Goal: Task Accomplishment & Management: Manage account settings

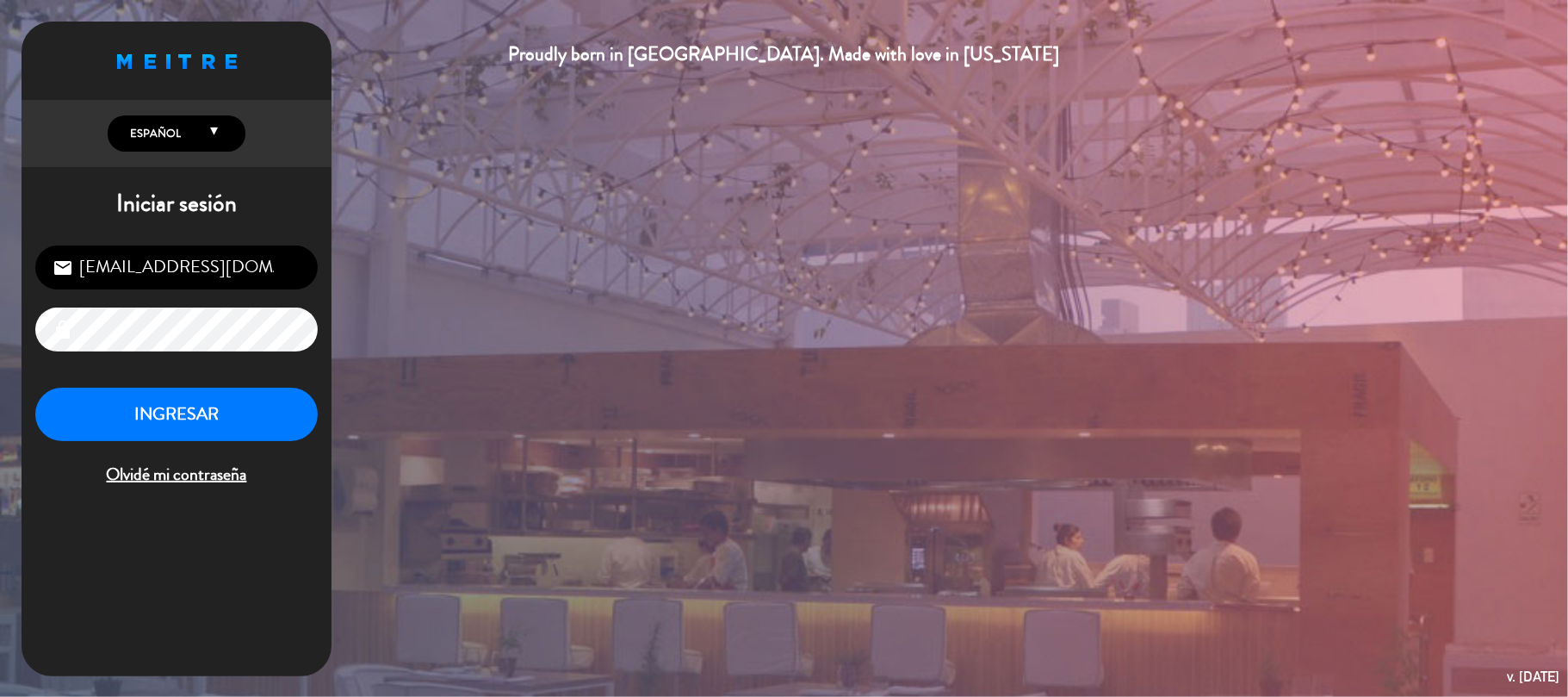
click at [269, 448] on div "INGRESAR Olvidé mi contraseña" at bounding box center [176, 438] width 282 height 102
click at [267, 428] on button "INGRESAR" at bounding box center [176, 414] width 282 height 54
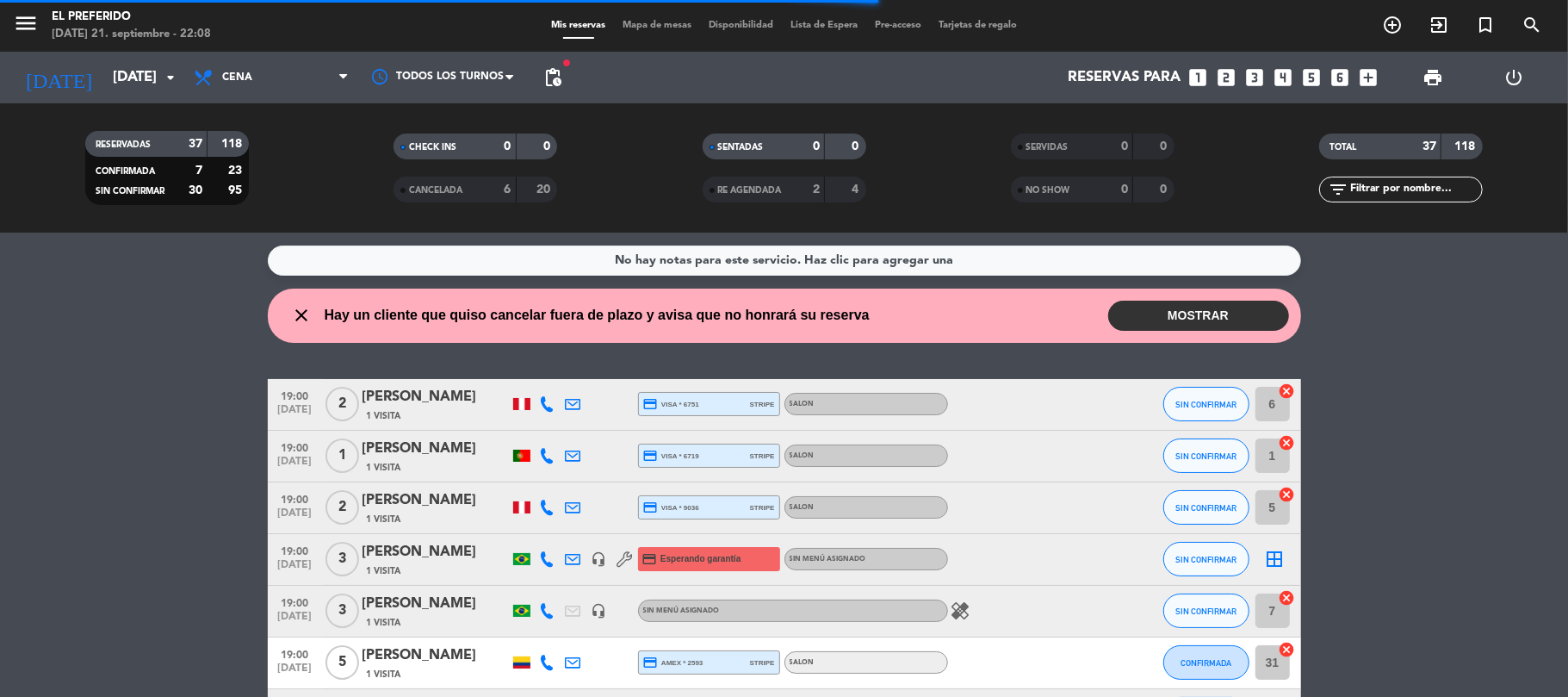
click at [325, 83] on span "Cena" at bounding box center [271, 77] width 172 height 38
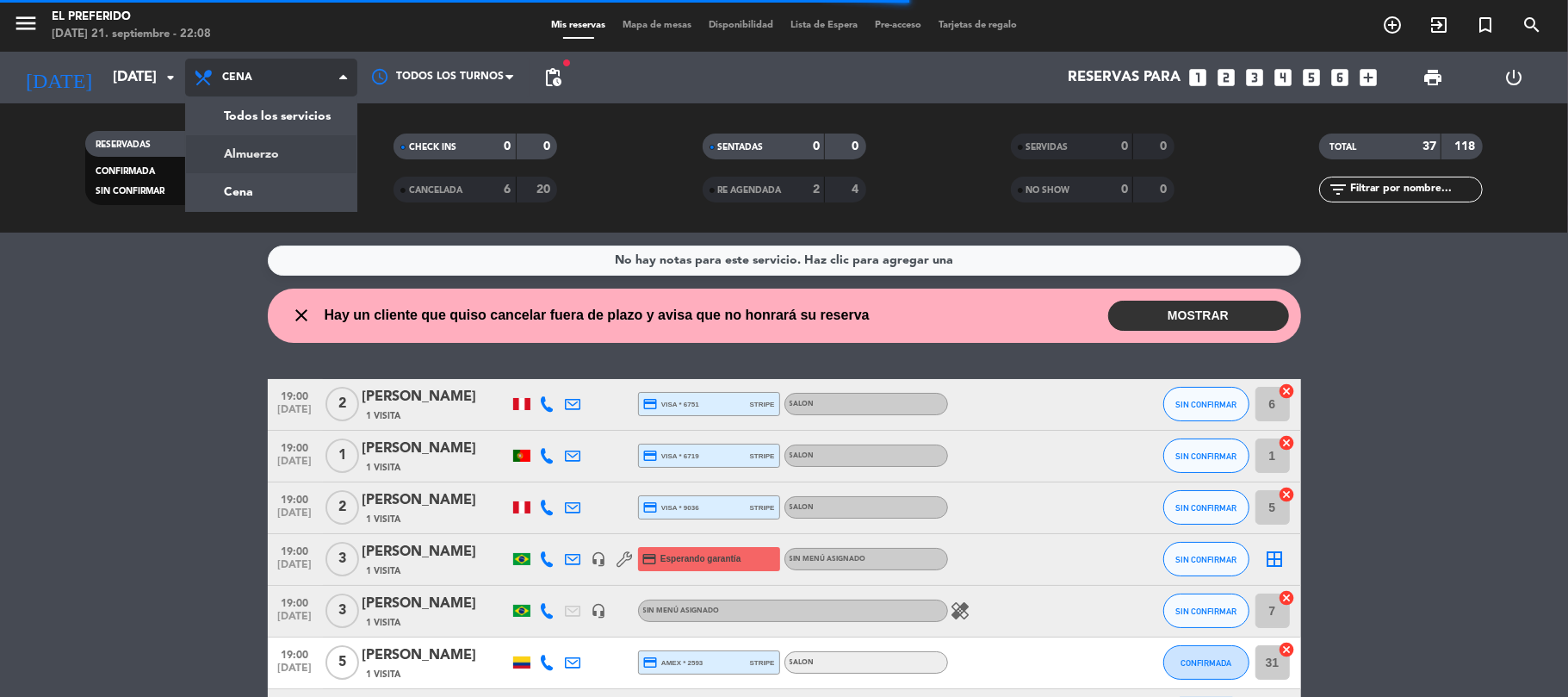
click at [321, 155] on div "menu El Preferido [DATE] 21. septiembre - 22:08 Mis reservas Mapa de mesas Disp…" at bounding box center [784, 116] width 1568 height 233
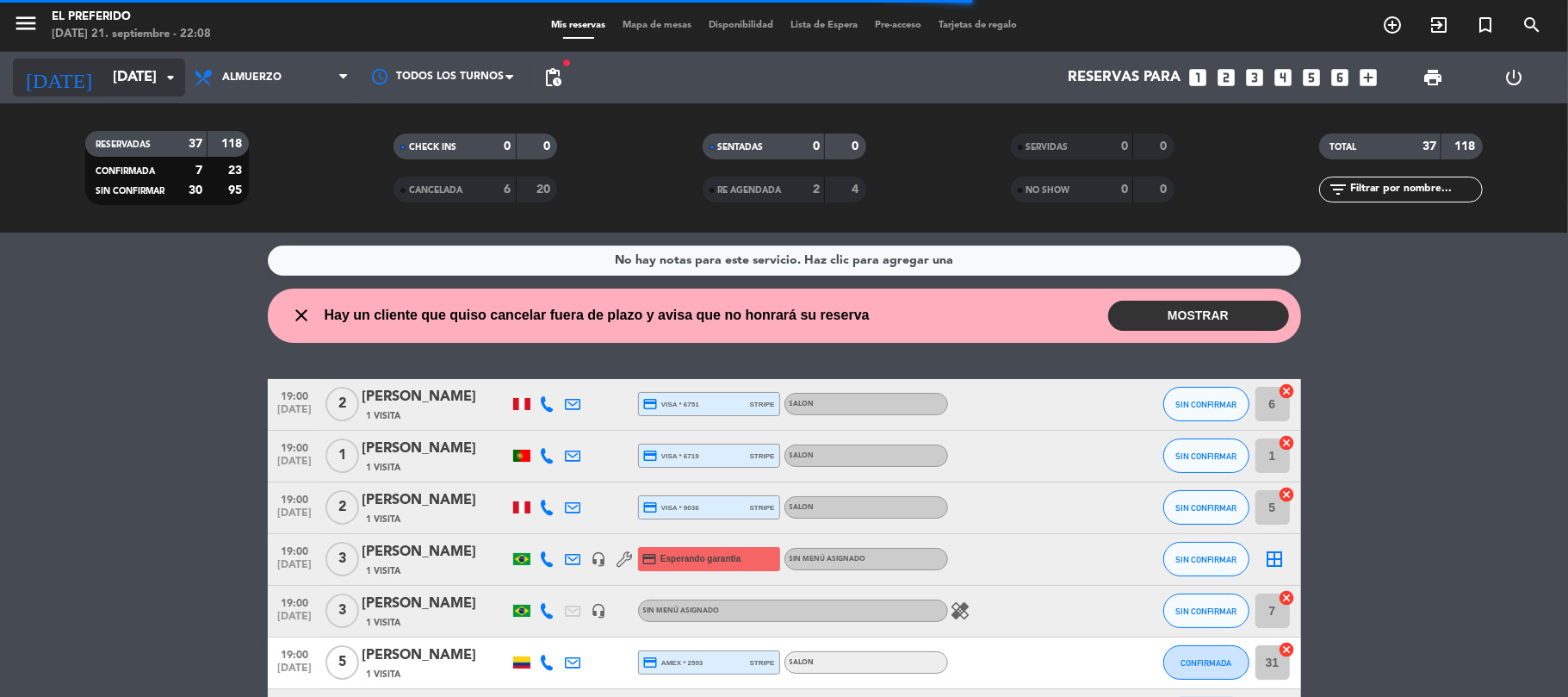
click at [104, 69] on input "[DATE]" at bounding box center [197, 78] width 186 height 34
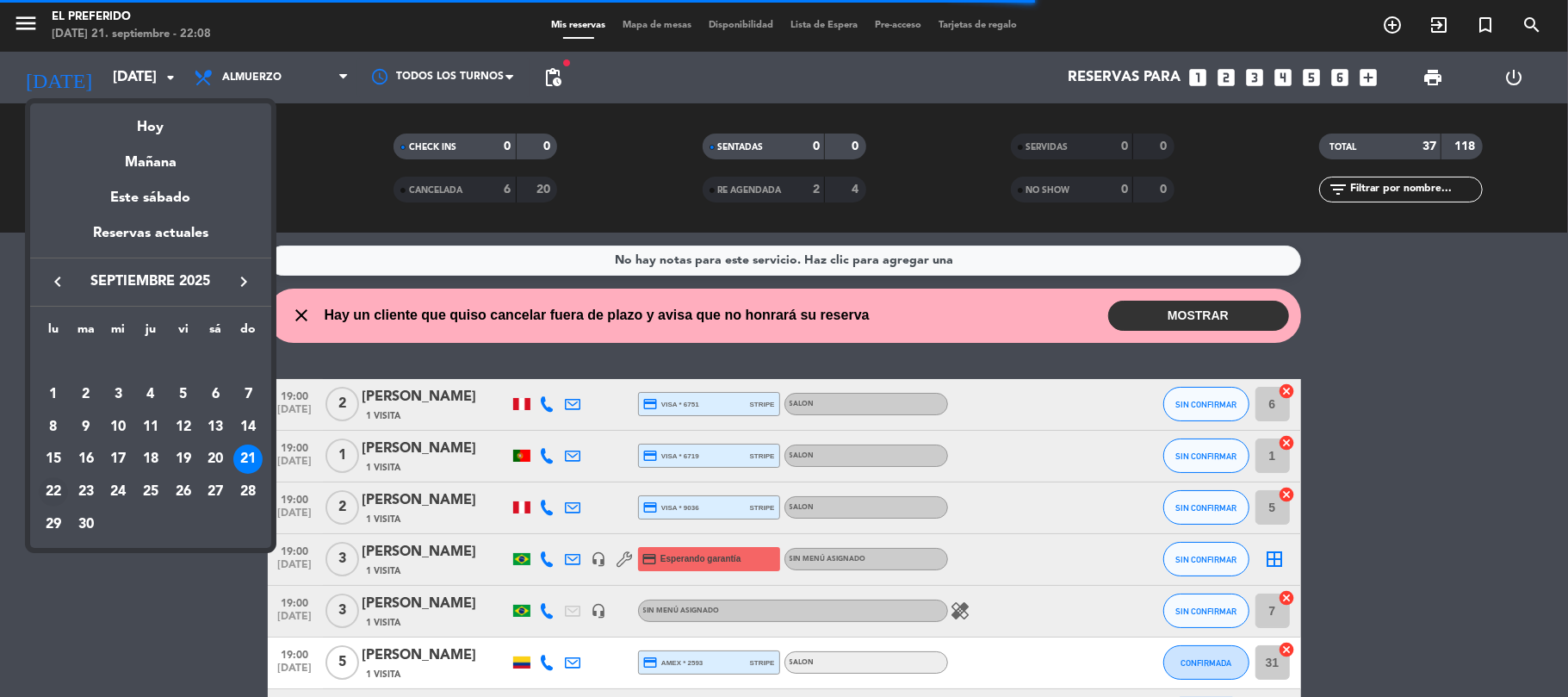
click at [58, 494] on div "22" at bounding box center [53, 492] width 30 height 30
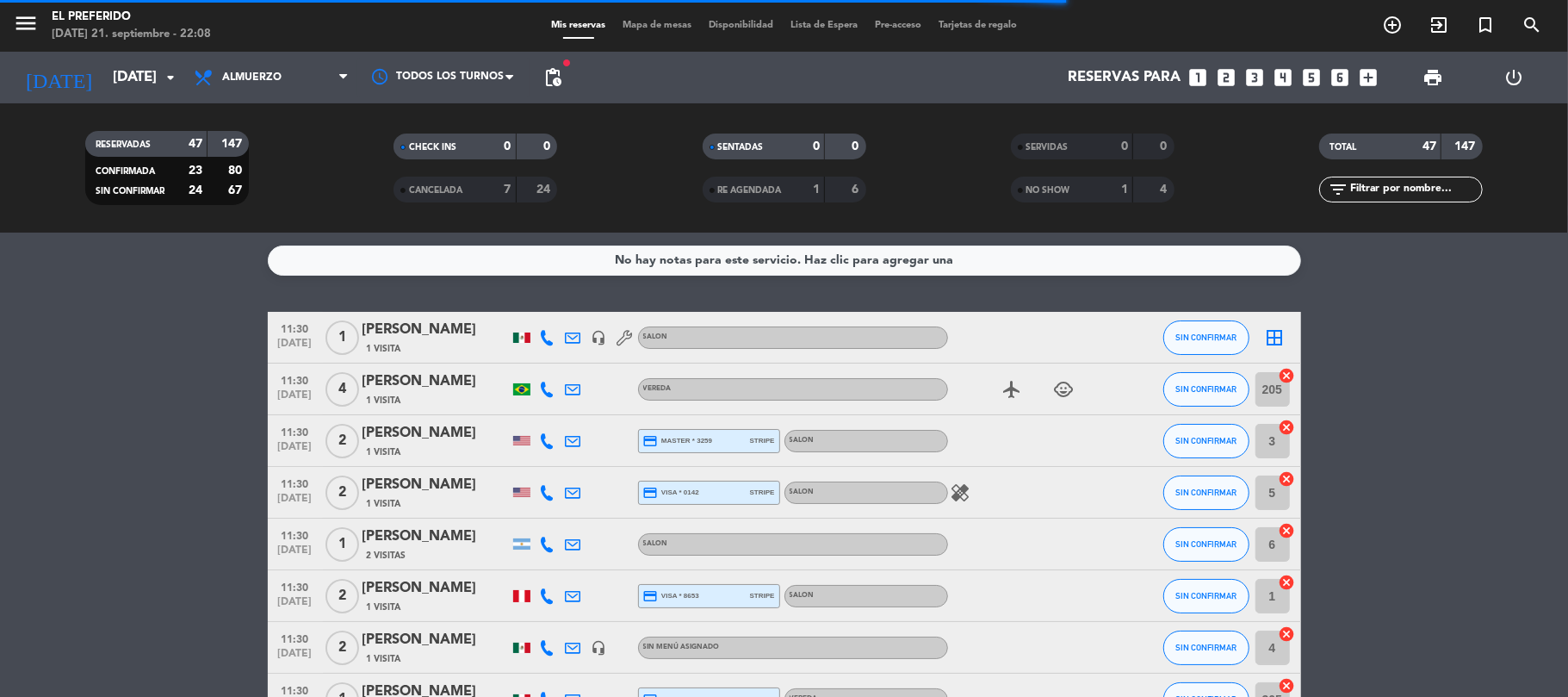
type input "[DATE]"
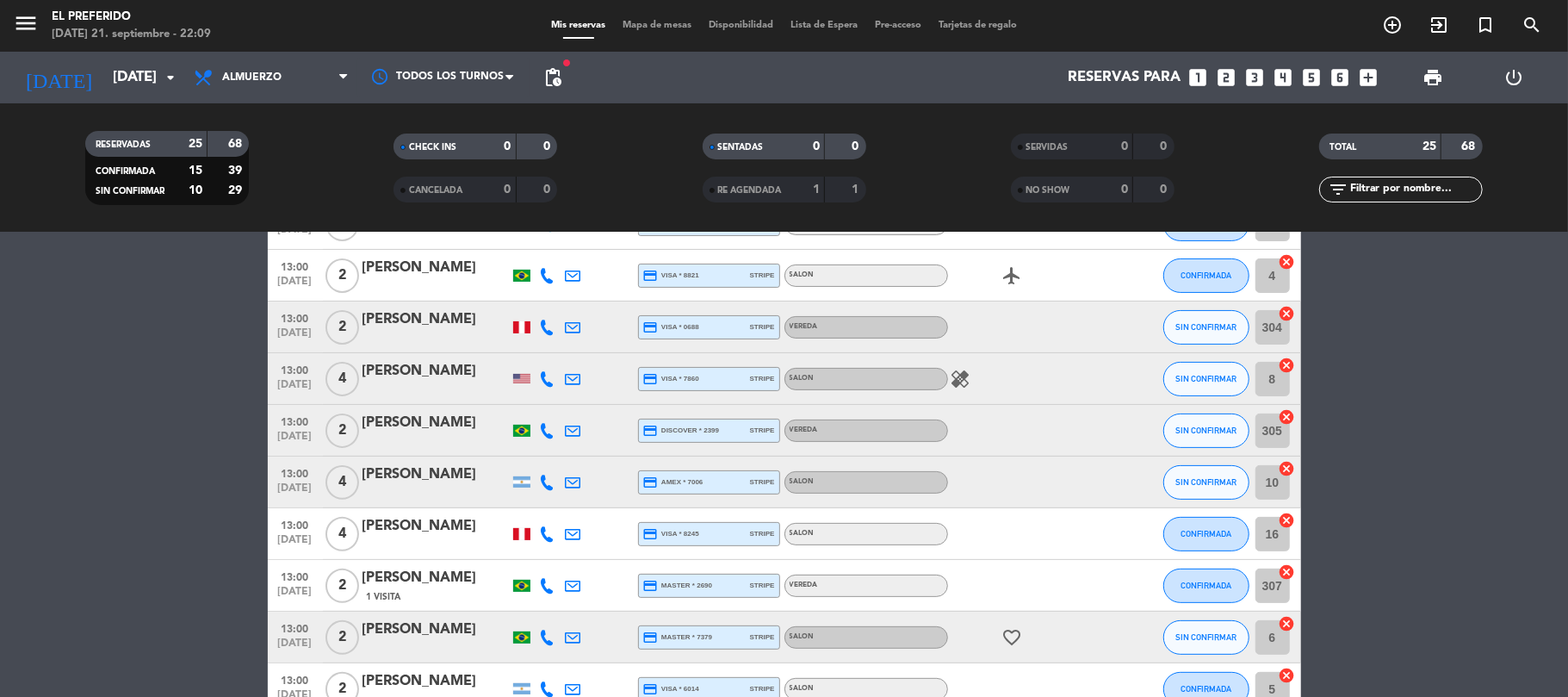
scroll to position [229, 0]
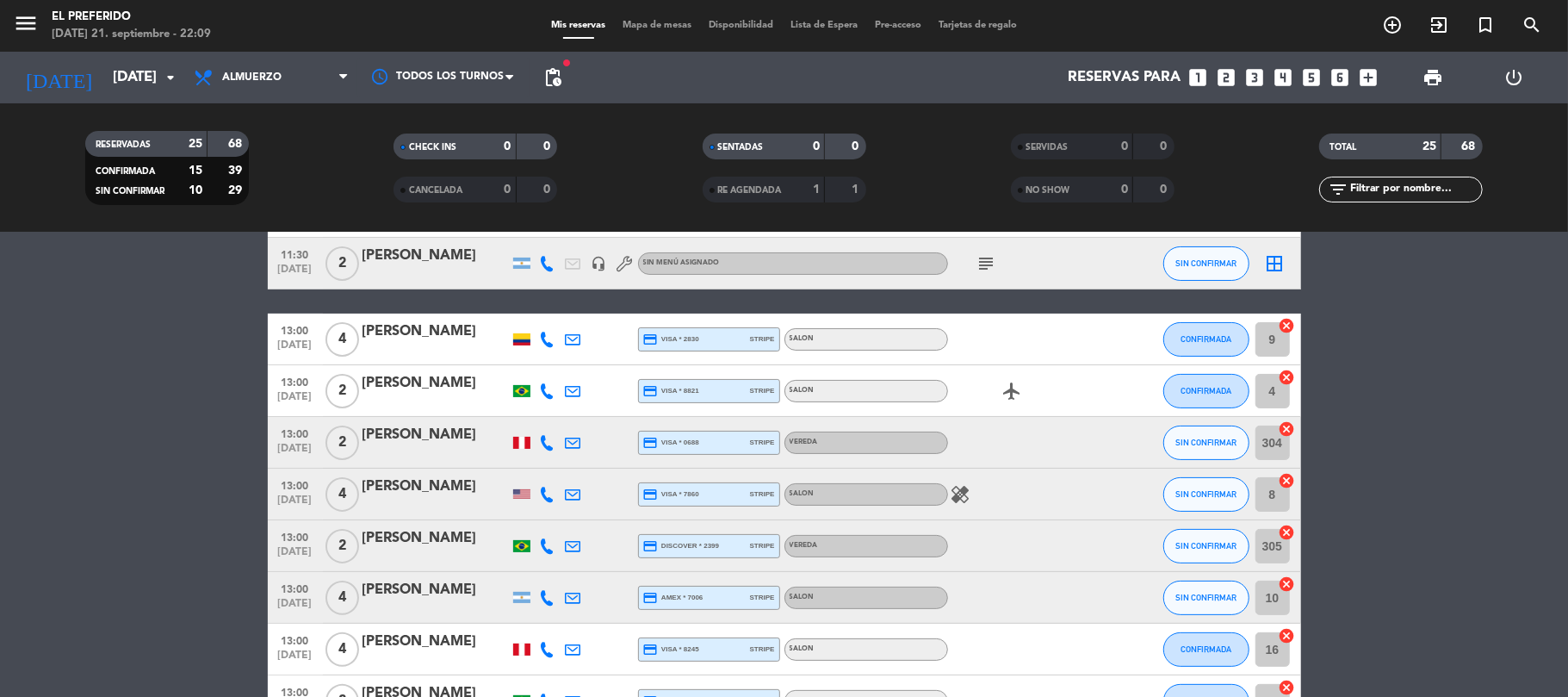
click at [959, 500] on icon "healing" at bounding box center [960, 494] width 21 height 21
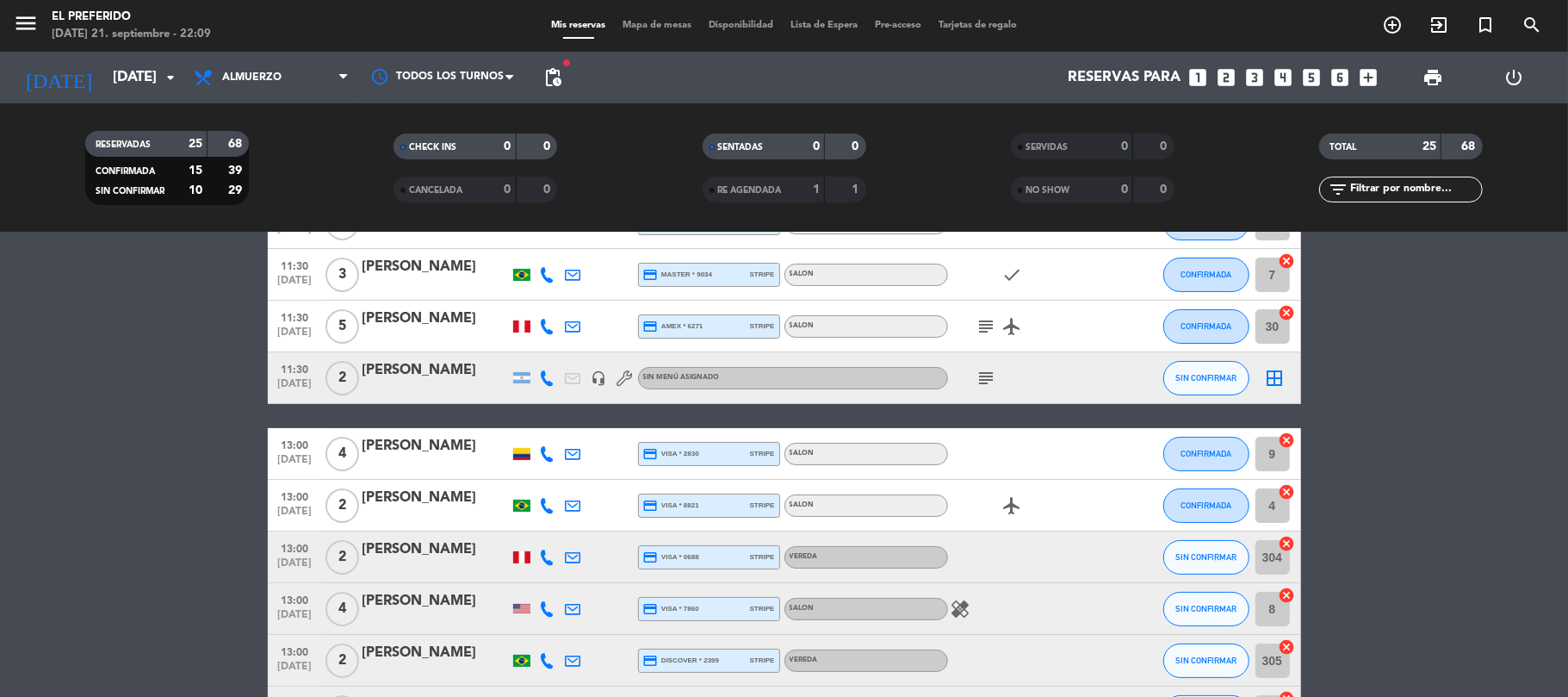
click at [986, 369] on icon "subject" at bounding box center [987, 377] width 21 height 21
click at [985, 321] on icon "subject" at bounding box center [987, 326] width 21 height 21
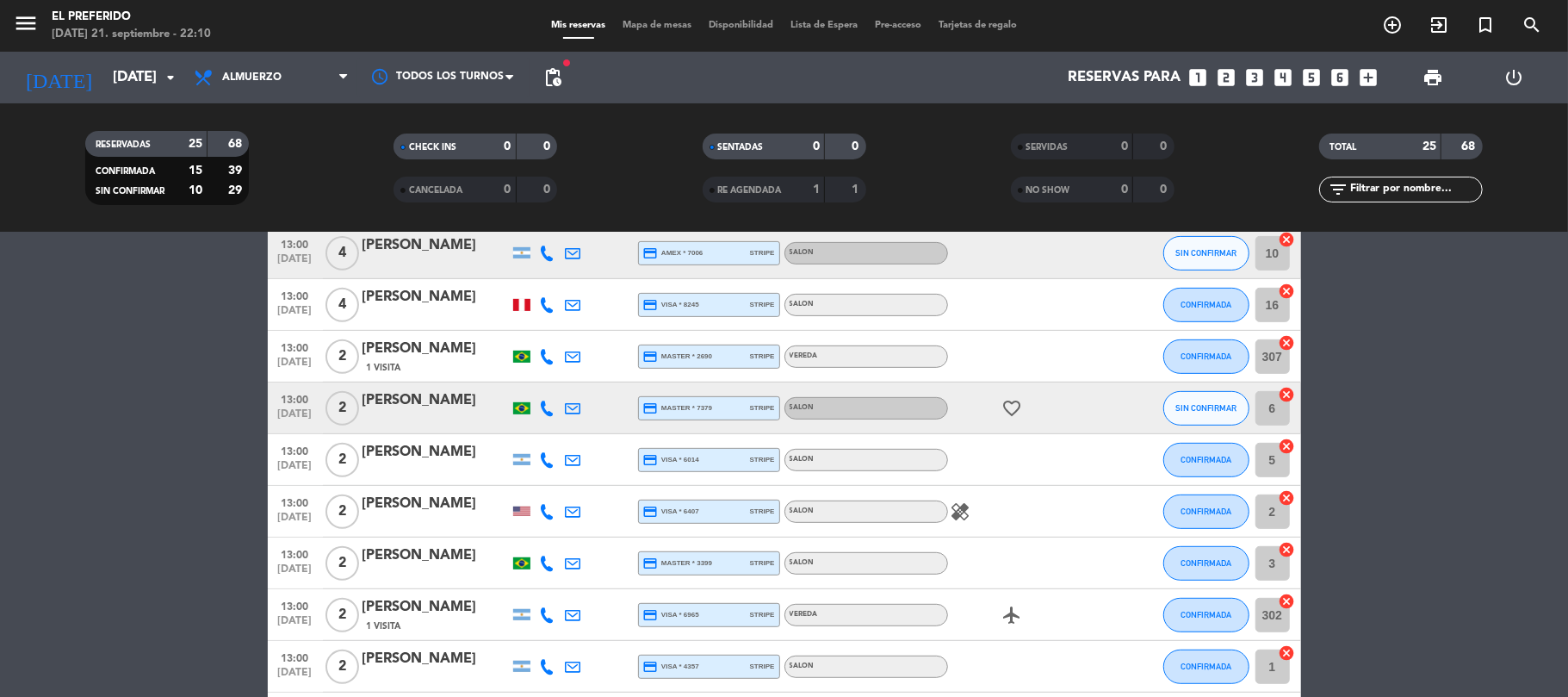
scroll to position [918, 0]
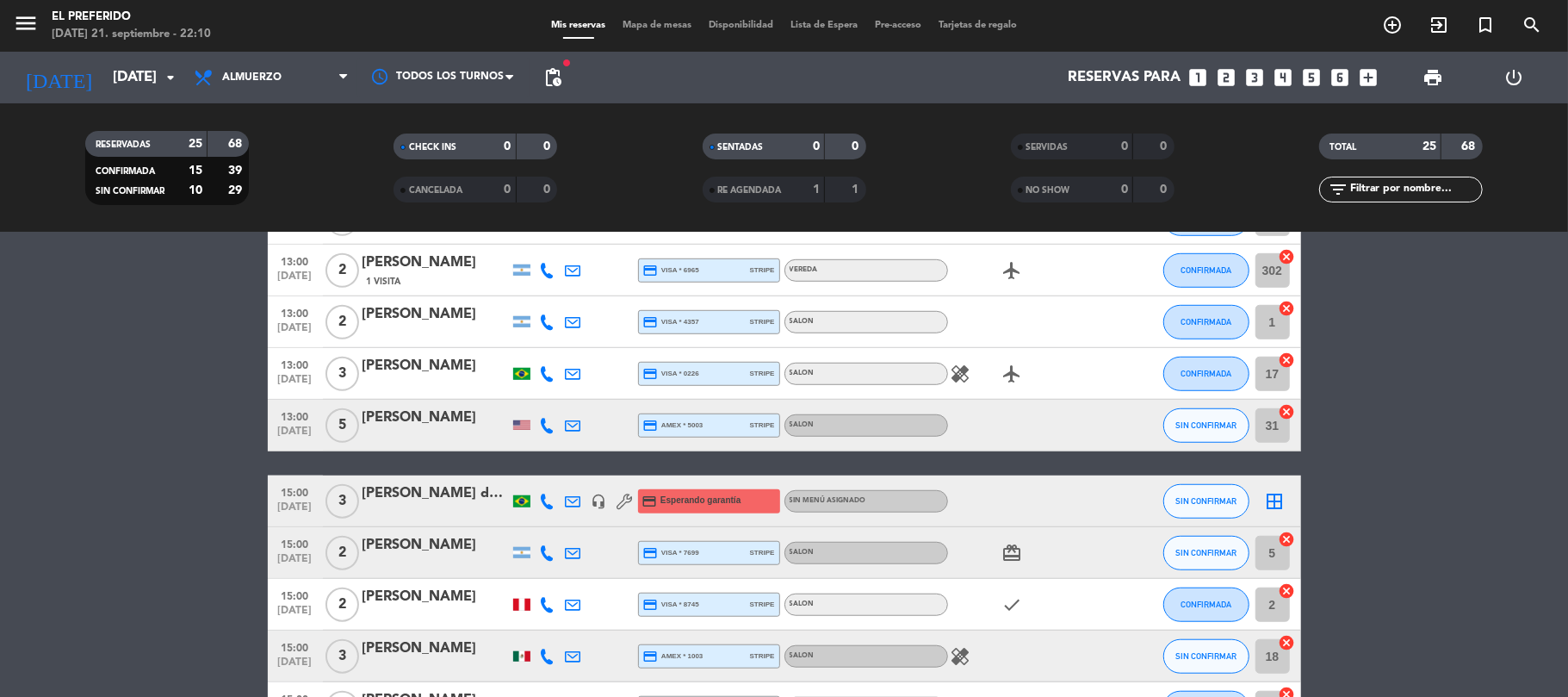
click at [239, 98] on div "Todos los servicios Almuerzo Cena Almuerzo Todos los servicios Almuerzo Cena" at bounding box center [271, 77] width 172 height 51
click at [267, 73] on span "Almuerzo" at bounding box center [251, 77] width 59 height 12
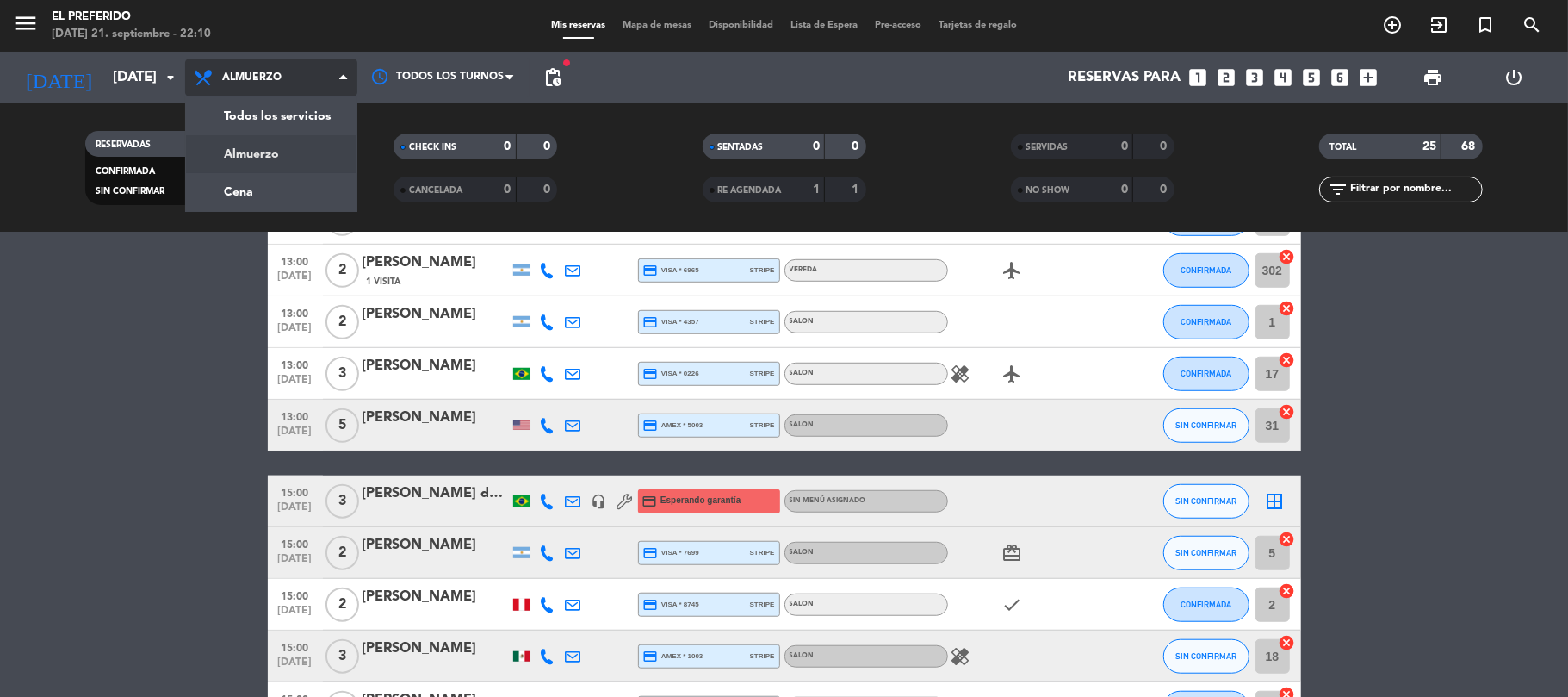
click at [236, 183] on div "menu El Preferido [DATE] 21. septiembre - 22:10 Mis reservas Mapa de mesas Disp…" at bounding box center [784, 116] width 1568 height 233
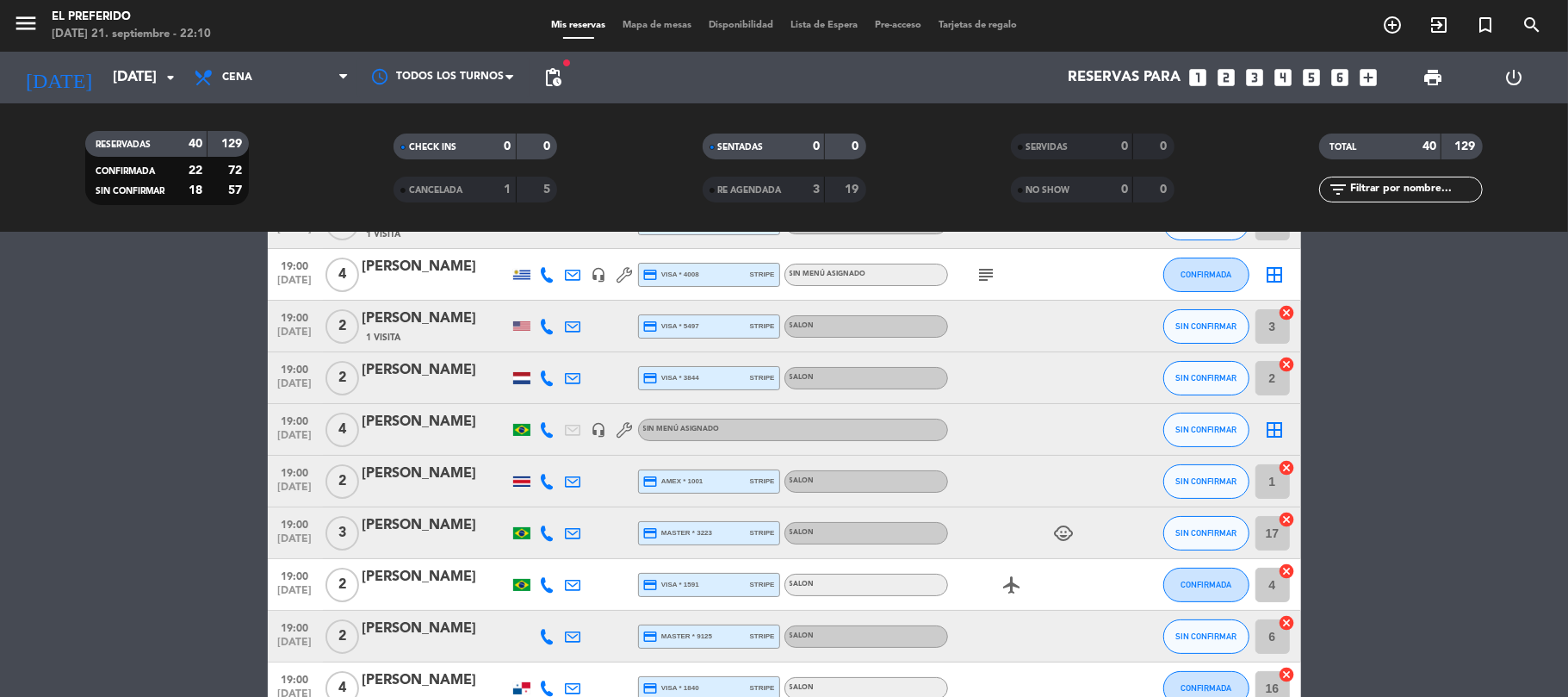
scroll to position [0, 0]
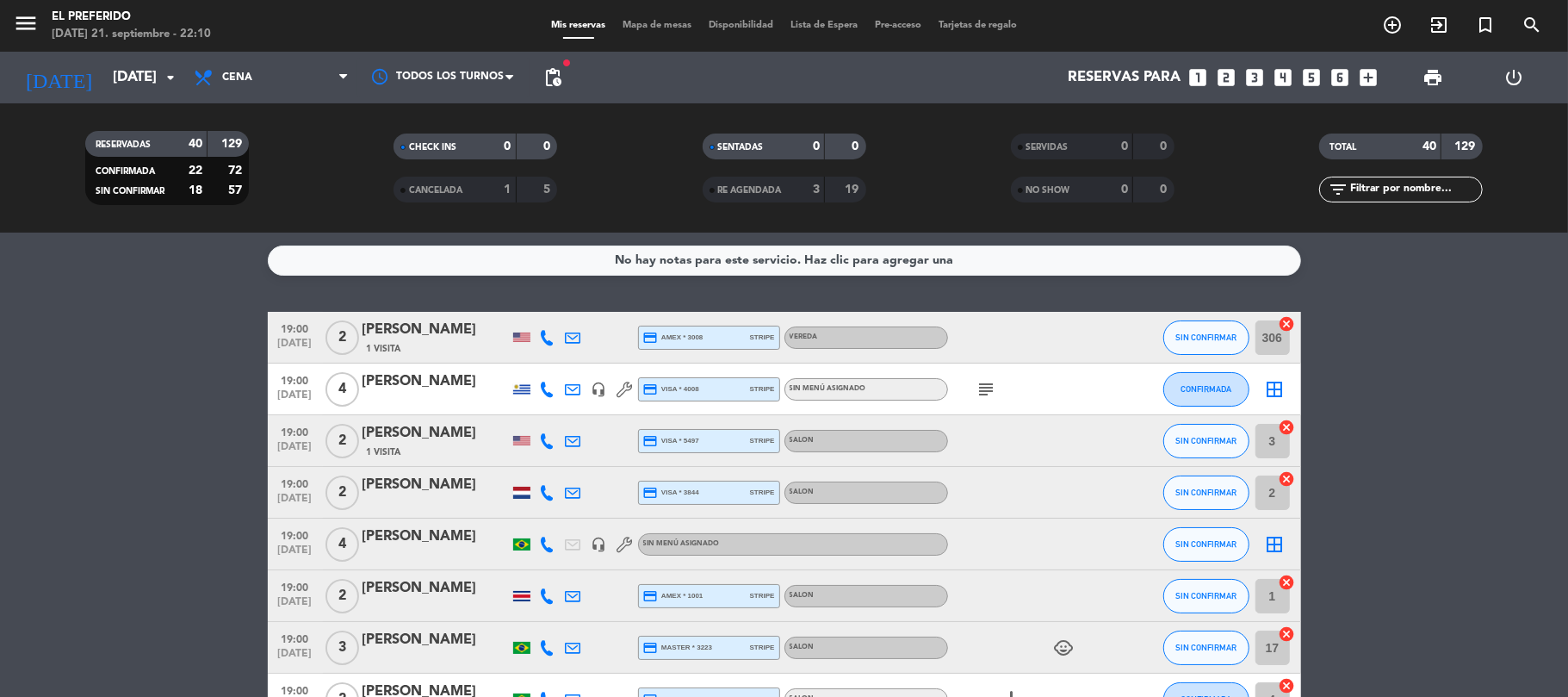
click at [979, 390] on icon "subject" at bounding box center [987, 389] width 21 height 21
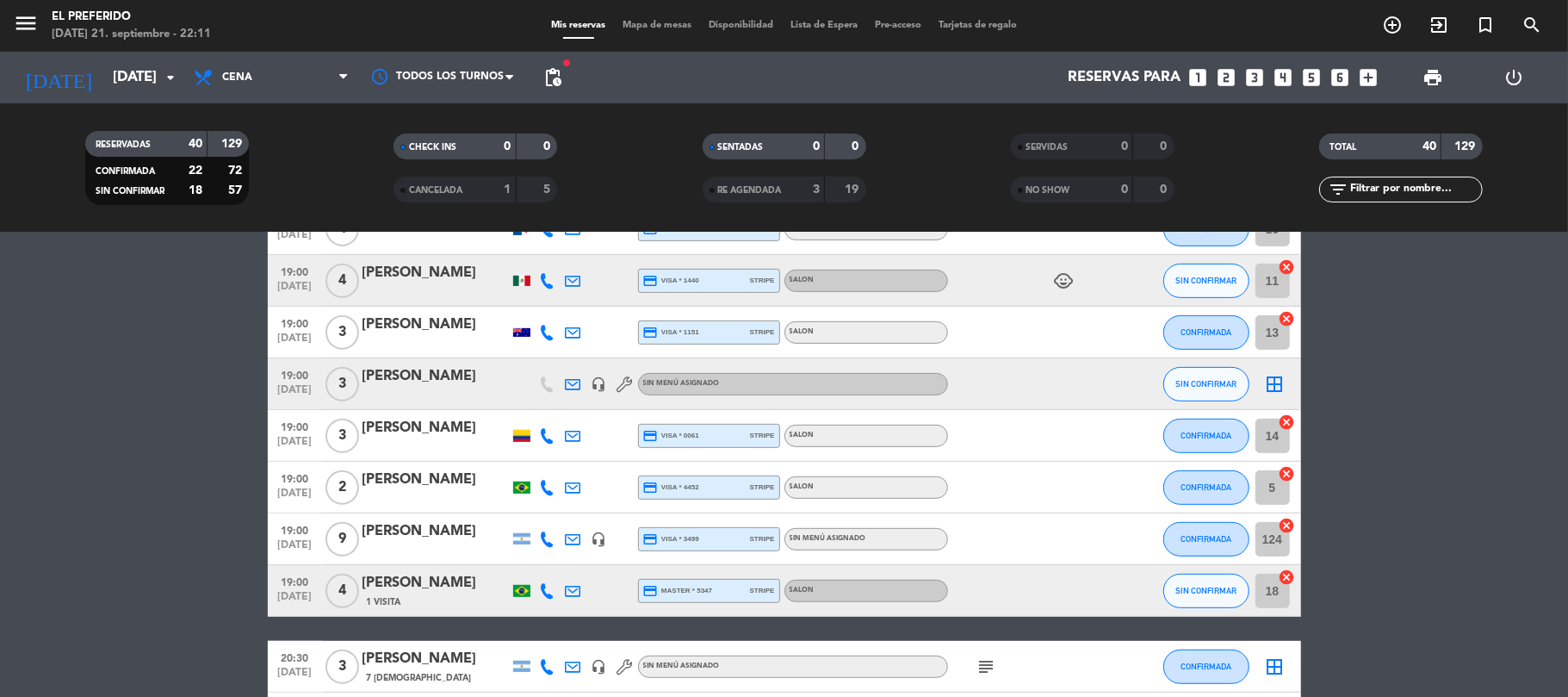
scroll to position [804, 0]
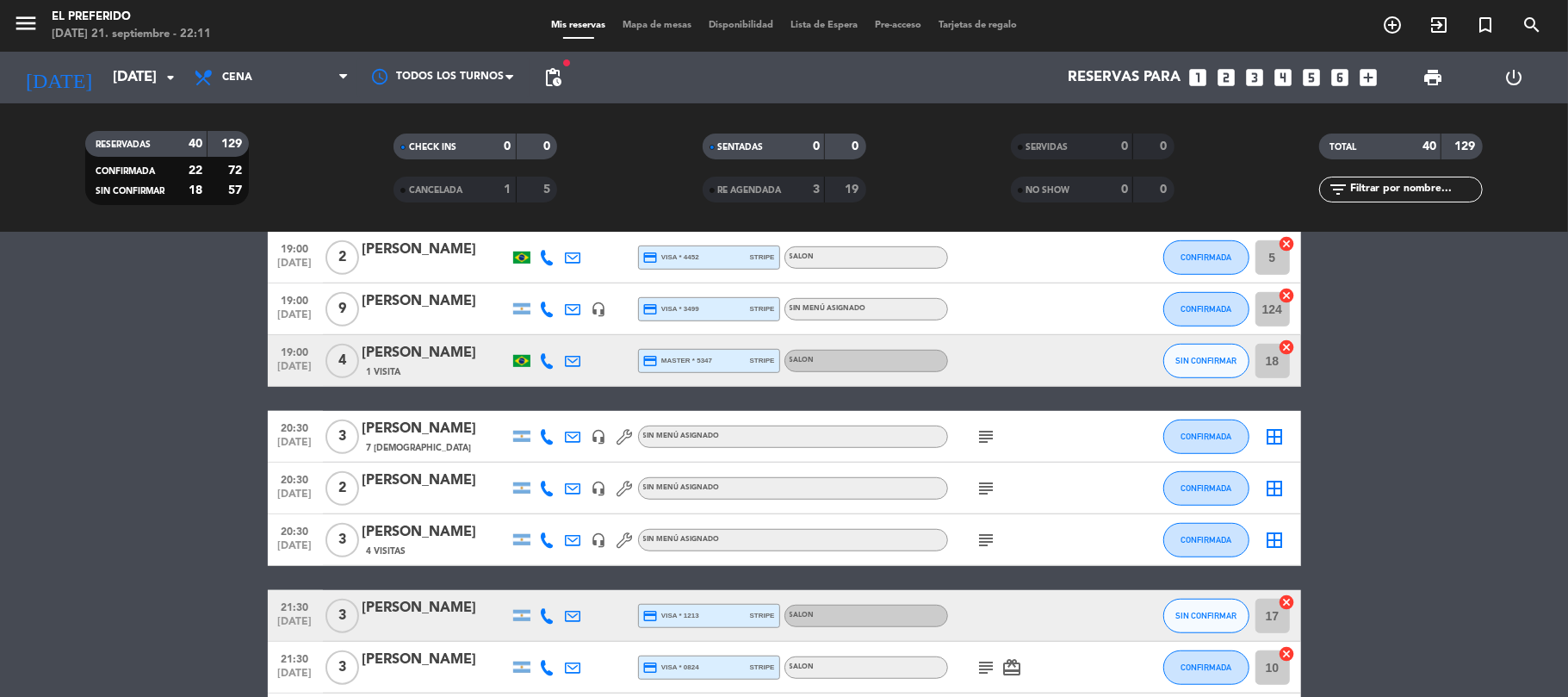
click at [987, 440] on icon "subject" at bounding box center [987, 437] width 21 height 21
drag, startPoint x: 349, startPoint y: 414, endPoint x: 446, endPoint y: 418, distance: 97.1
click at [446, 418] on div "20:30 [DATE] 3 [PERSON_NAME] 7 Visitas headset_mic Sin menú asignado subject (D…" at bounding box center [785, 437] width 1033 height 51
copy div "[PERSON_NAME]"
click at [989, 483] on icon "subject" at bounding box center [987, 488] width 21 height 21
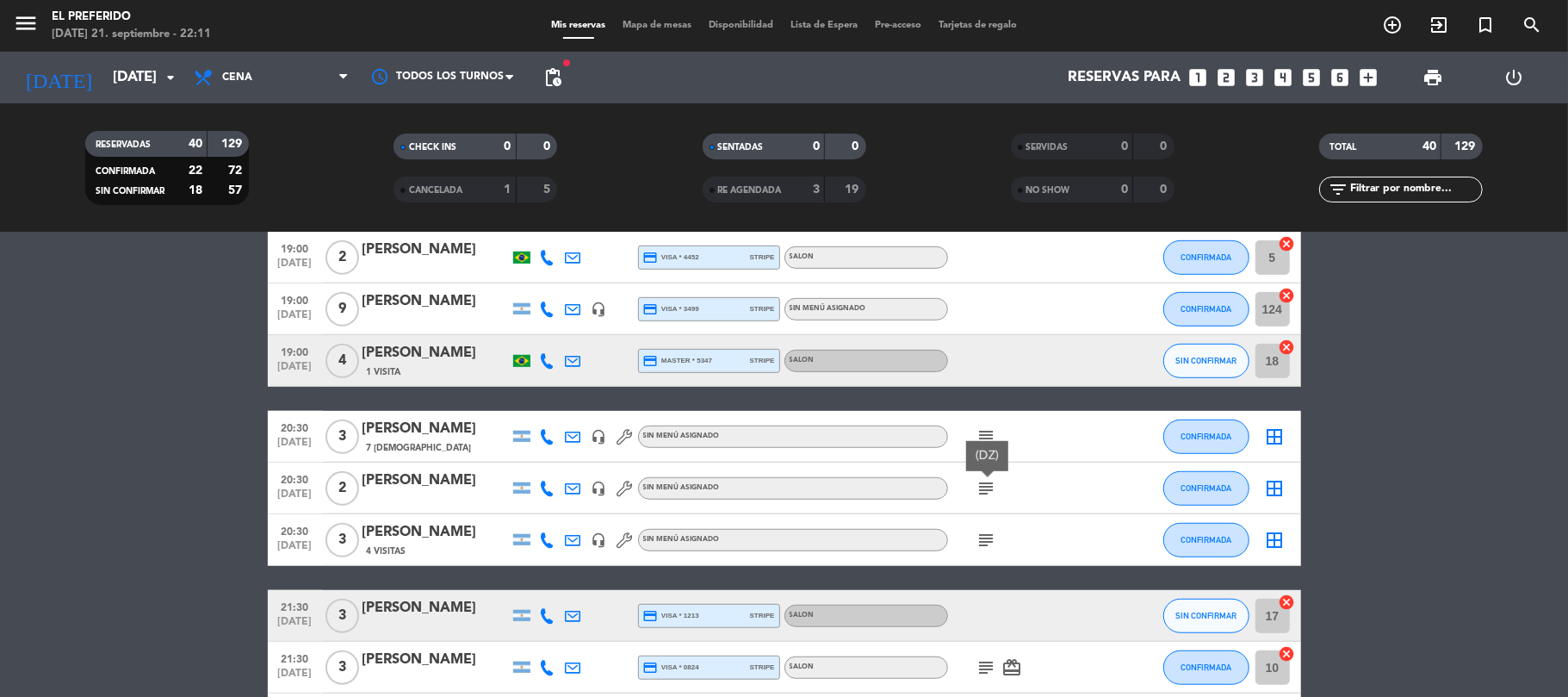
click at [982, 546] on icon "subject" at bounding box center [987, 540] width 21 height 21
drag, startPoint x: 346, startPoint y: 521, endPoint x: 514, endPoint y: 520, distance: 168.0
click at [514, 520] on div "20:30 [DATE] 3 [PERSON_NAME] 4 Visitas headset_mic Sin menú asignado subject (D…" at bounding box center [785, 540] width 1033 height 51
click at [73, 484] on bookings-row "19:00 [DATE] 2 [PERSON_NAME] 1 Visita credit_card amex * 3008 stripe VEREDA SIN…" at bounding box center [784, 577] width 1568 height 2140
drag, startPoint x: 355, startPoint y: 522, endPoint x: 514, endPoint y: 522, distance: 159.0
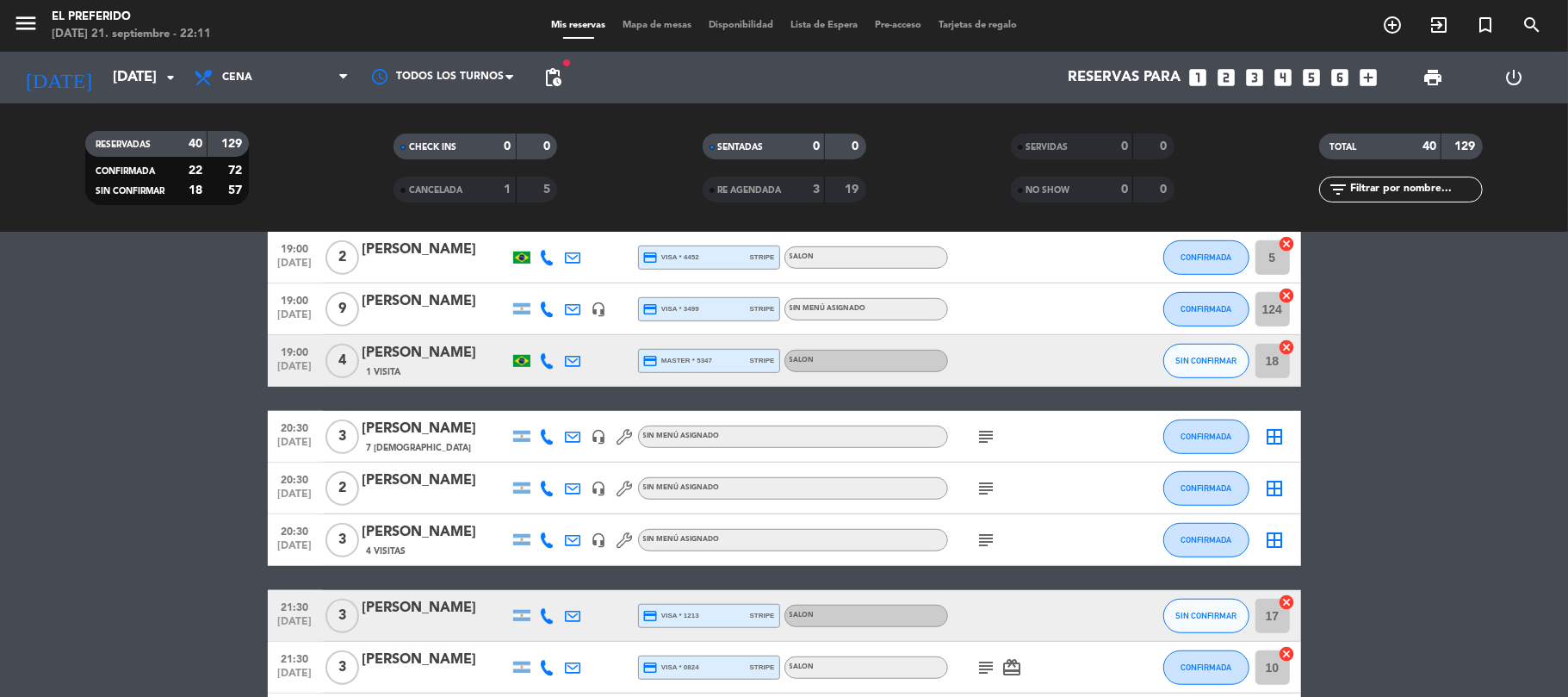
click at [514, 522] on div "20:30 [DATE] 3 [PERSON_NAME] 4 Visitas headset_mic Sin menú asignado subject CO…" at bounding box center [785, 540] width 1033 height 51
click at [177, 511] on bookings-row "19:00 [DATE] 2 [PERSON_NAME] 1 Visita credit_card amex * 3008 stripe VEREDA SIN…" at bounding box center [784, 577] width 1568 height 2140
drag, startPoint x: 355, startPoint y: 520, endPoint x: 504, endPoint y: 521, distance: 149.0
click at [504, 521] on div "20:30 [DATE] 3 [PERSON_NAME] 4 Visitas headset_mic Sin menú asignado subject CO…" at bounding box center [785, 540] width 1033 height 51
copy div "[PERSON_NAME]"
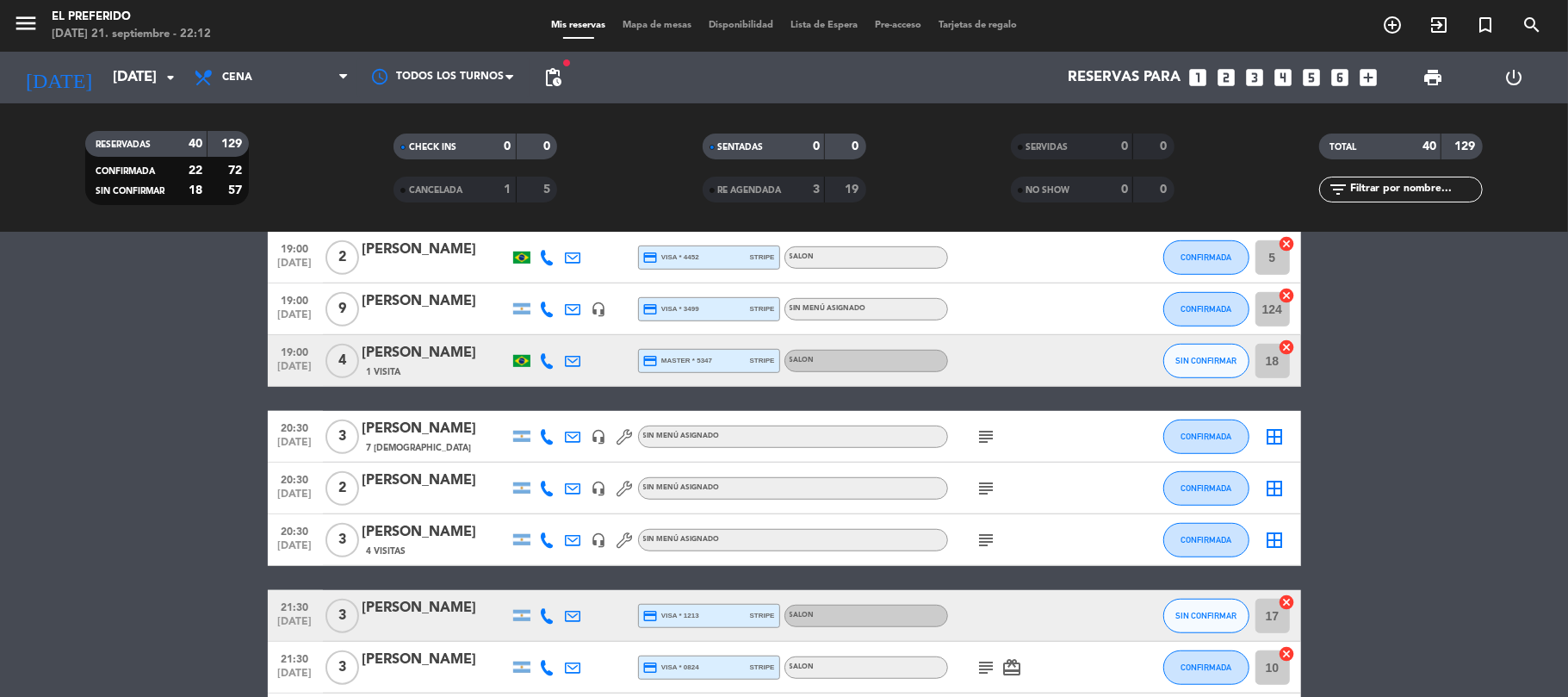
scroll to position [1034, 0]
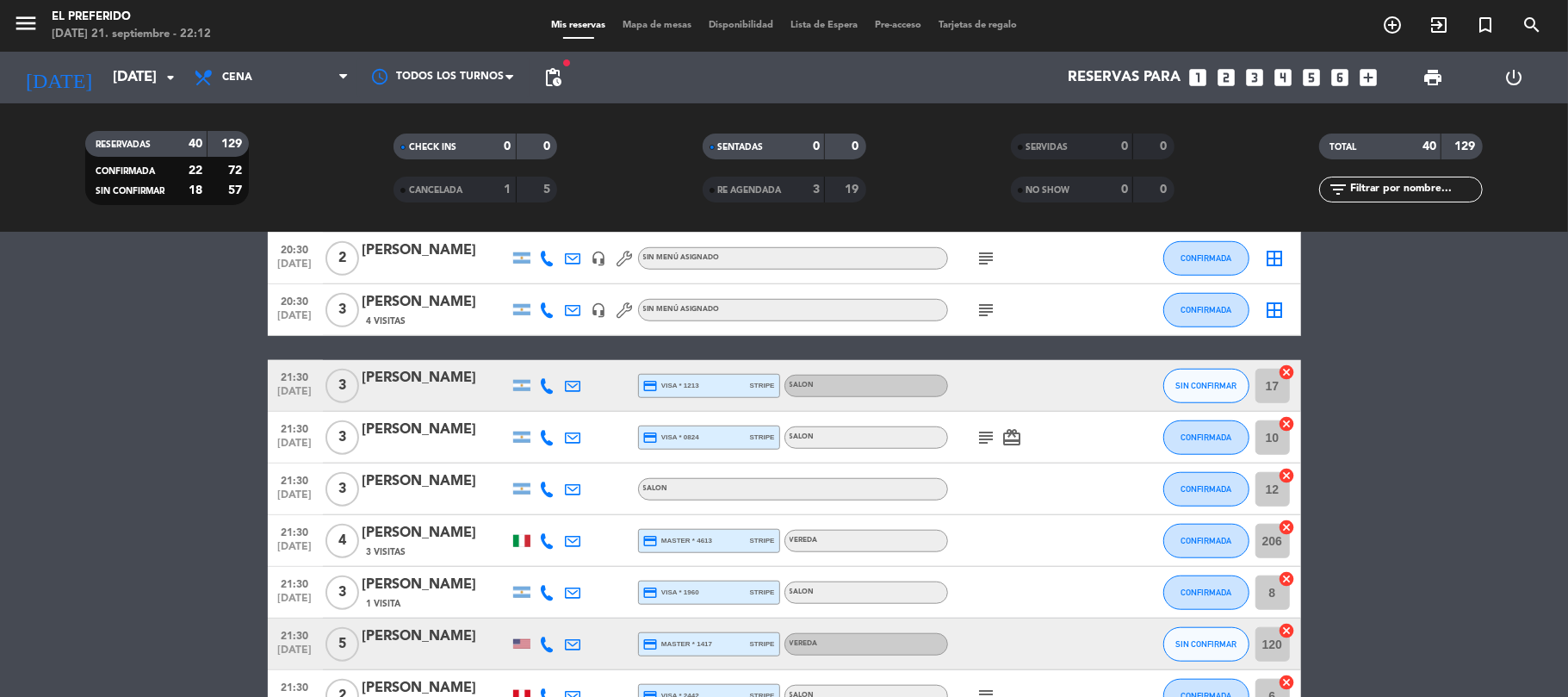
click at [984, 443] on icon "subject" at bounding box center [987, 438] width 21 height 21
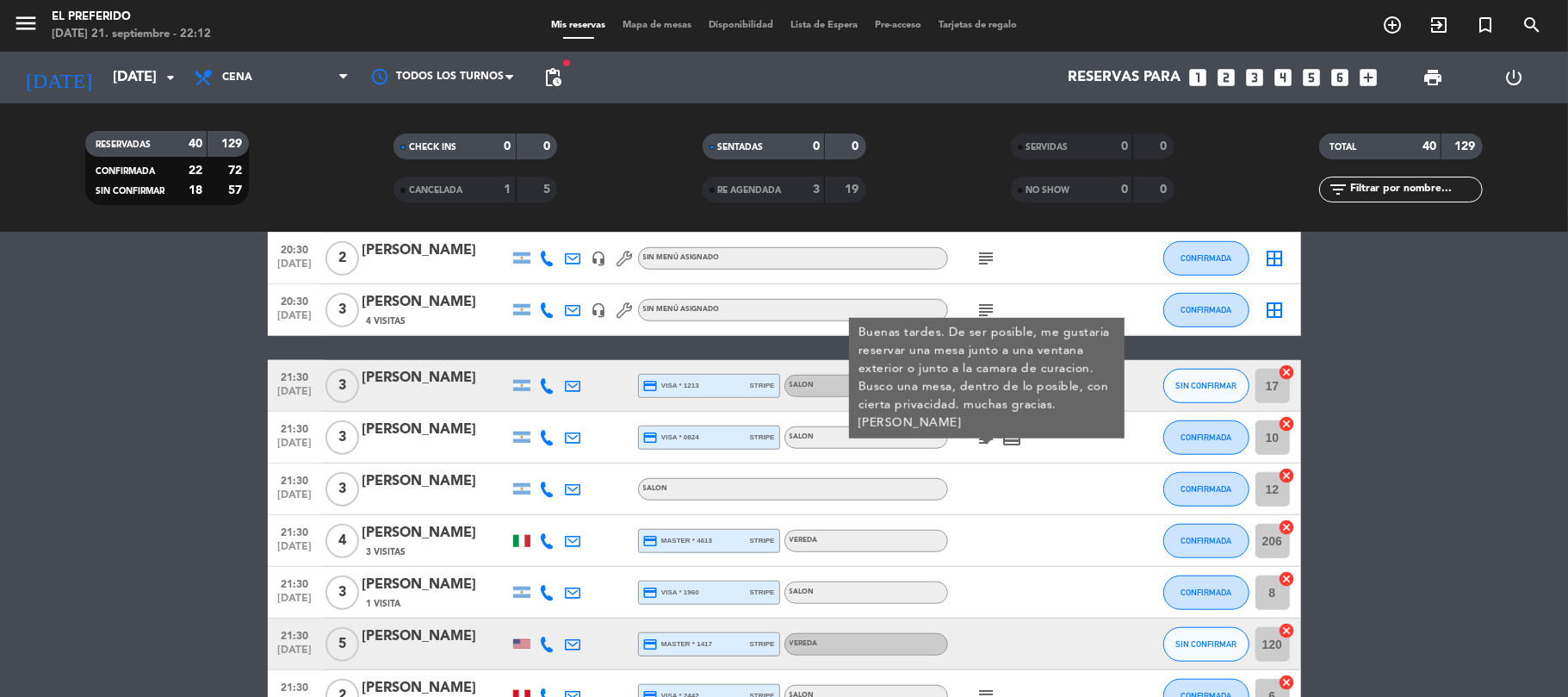
scroll to position [1148, 0]
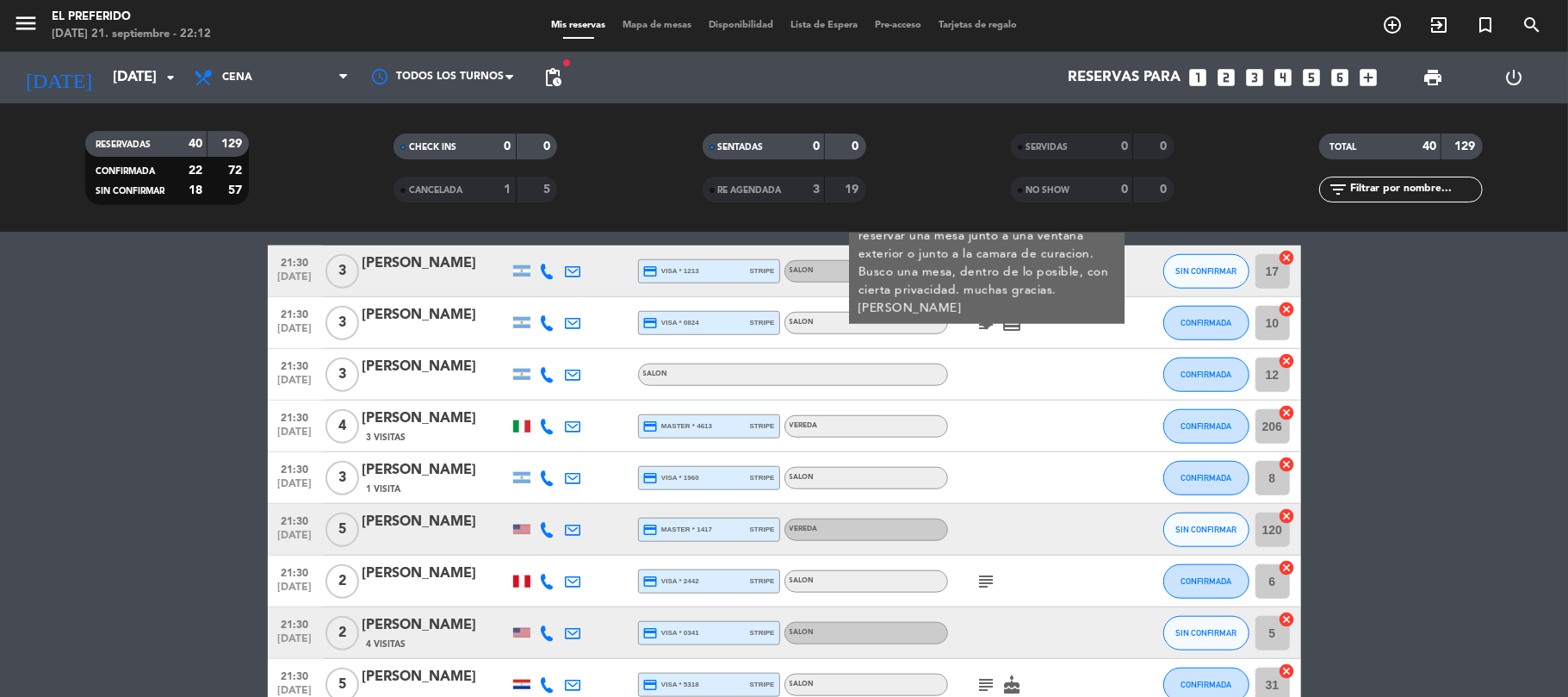
click at [985, 579] on icon "subject" at bounding box center [987, 581] width 21 height 21
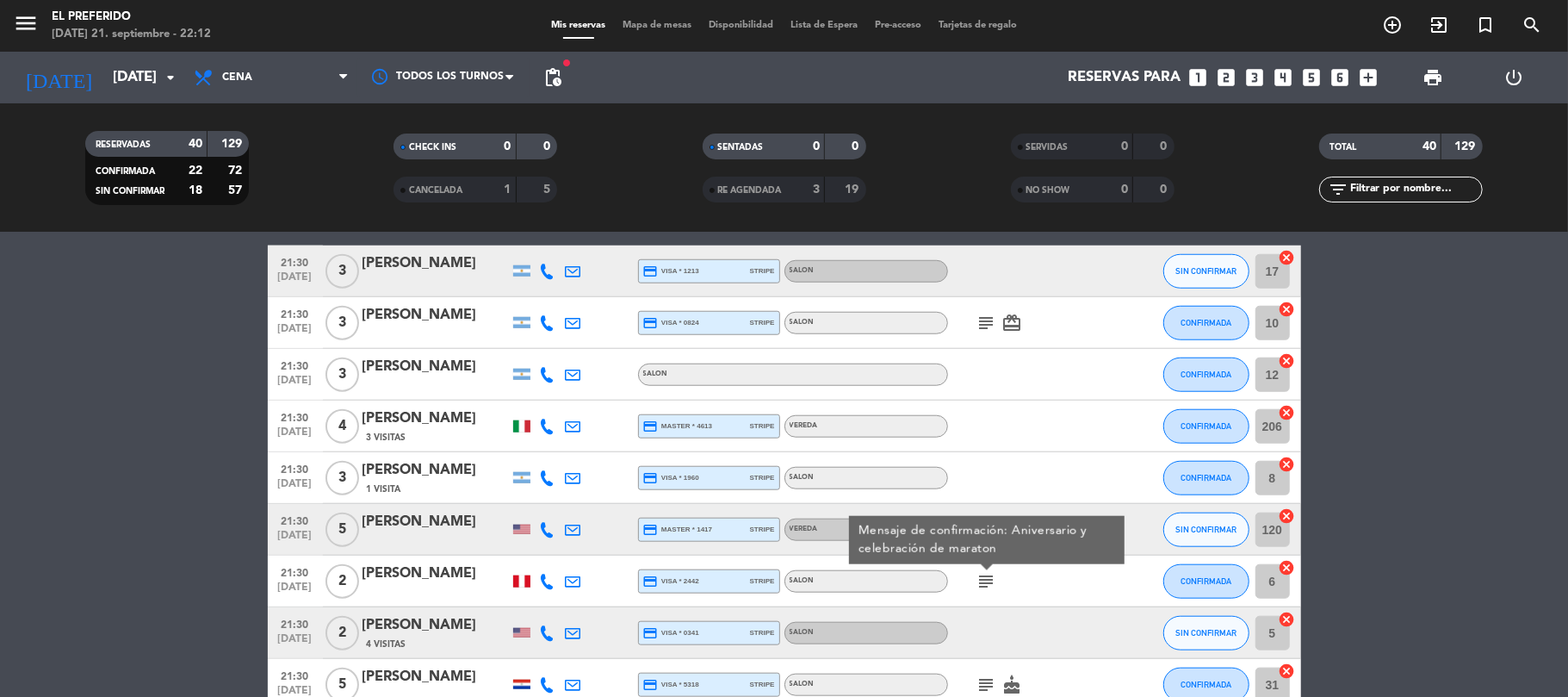
scroll to position [1262, 0]
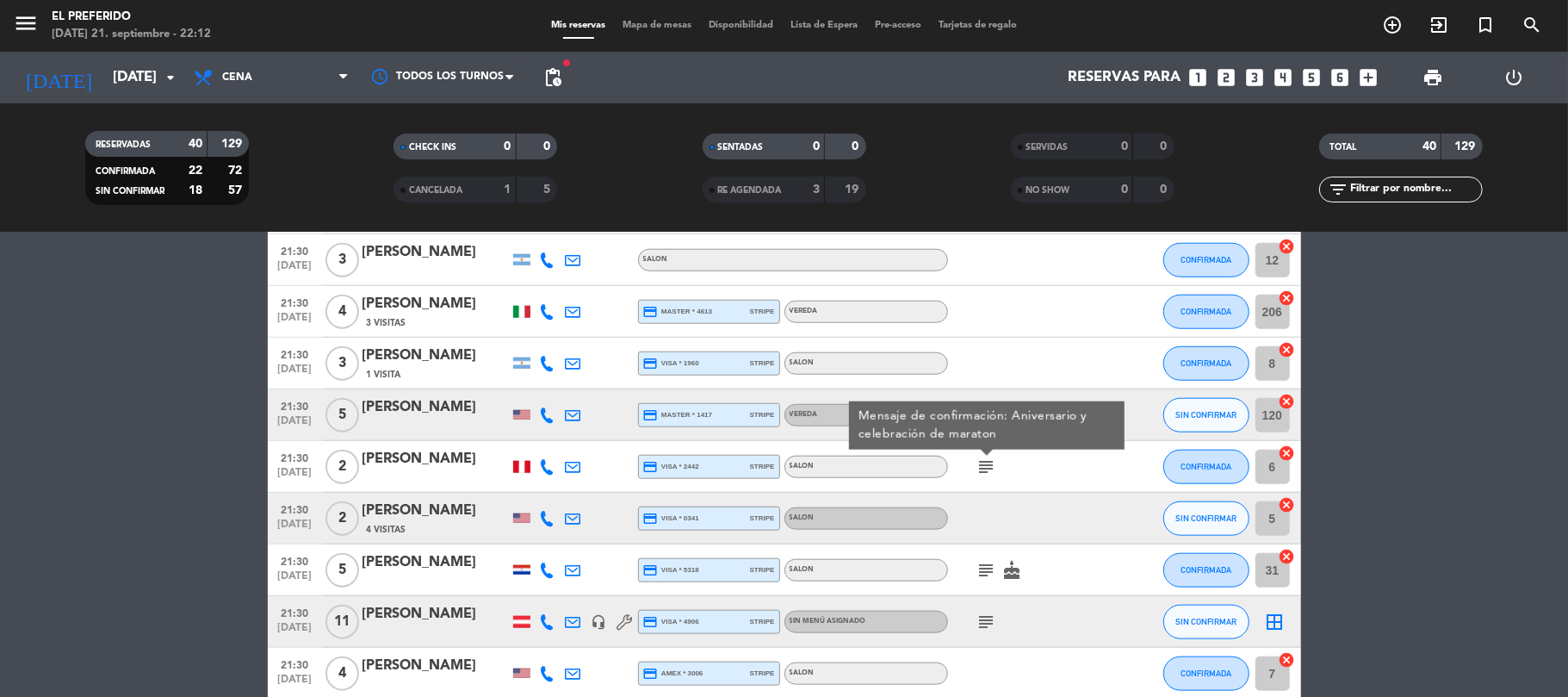
click at [990, 559] on icon "subject" at bounding box center [987, 569] width 21 height 21
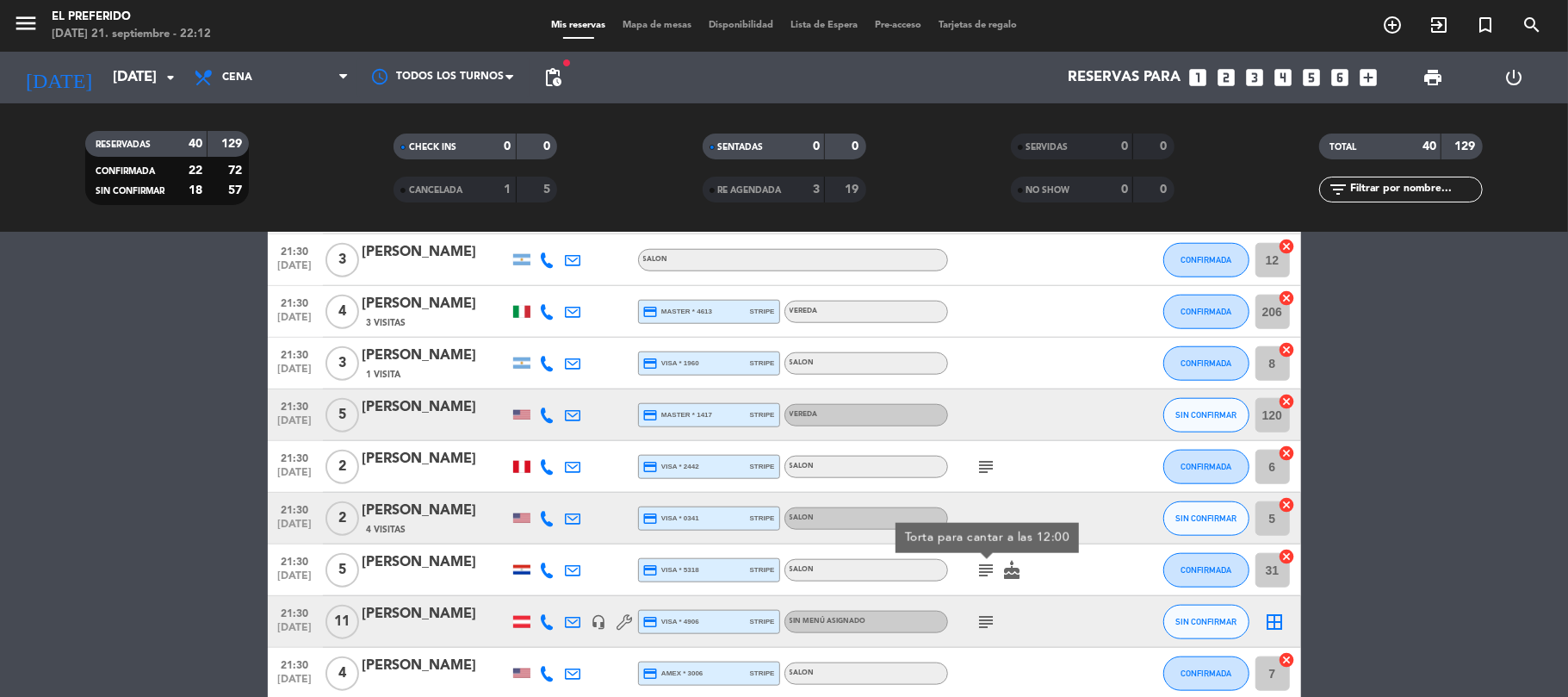
scroll to position [1378, 0]
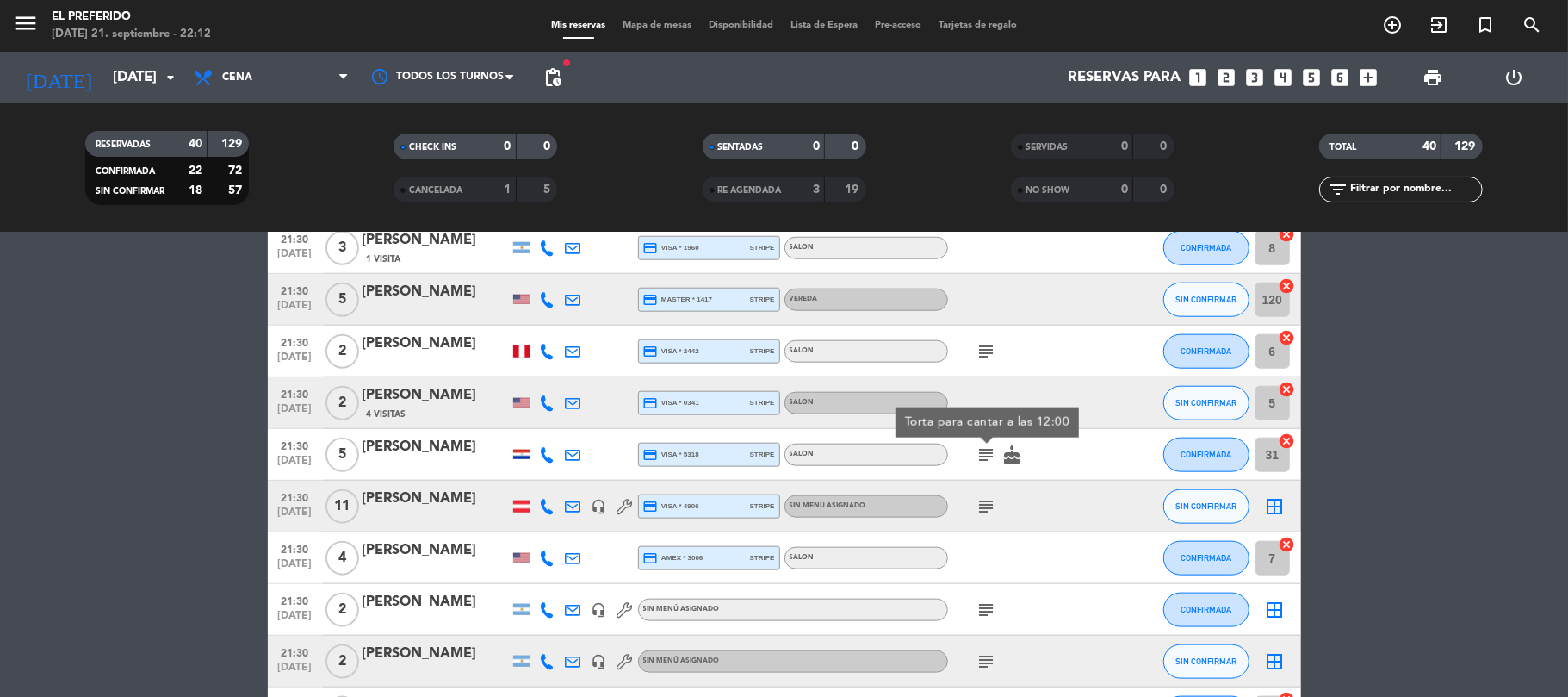
click at [983, 511] on icon "subject" at bounding box center [987, 506] width 21 height 21
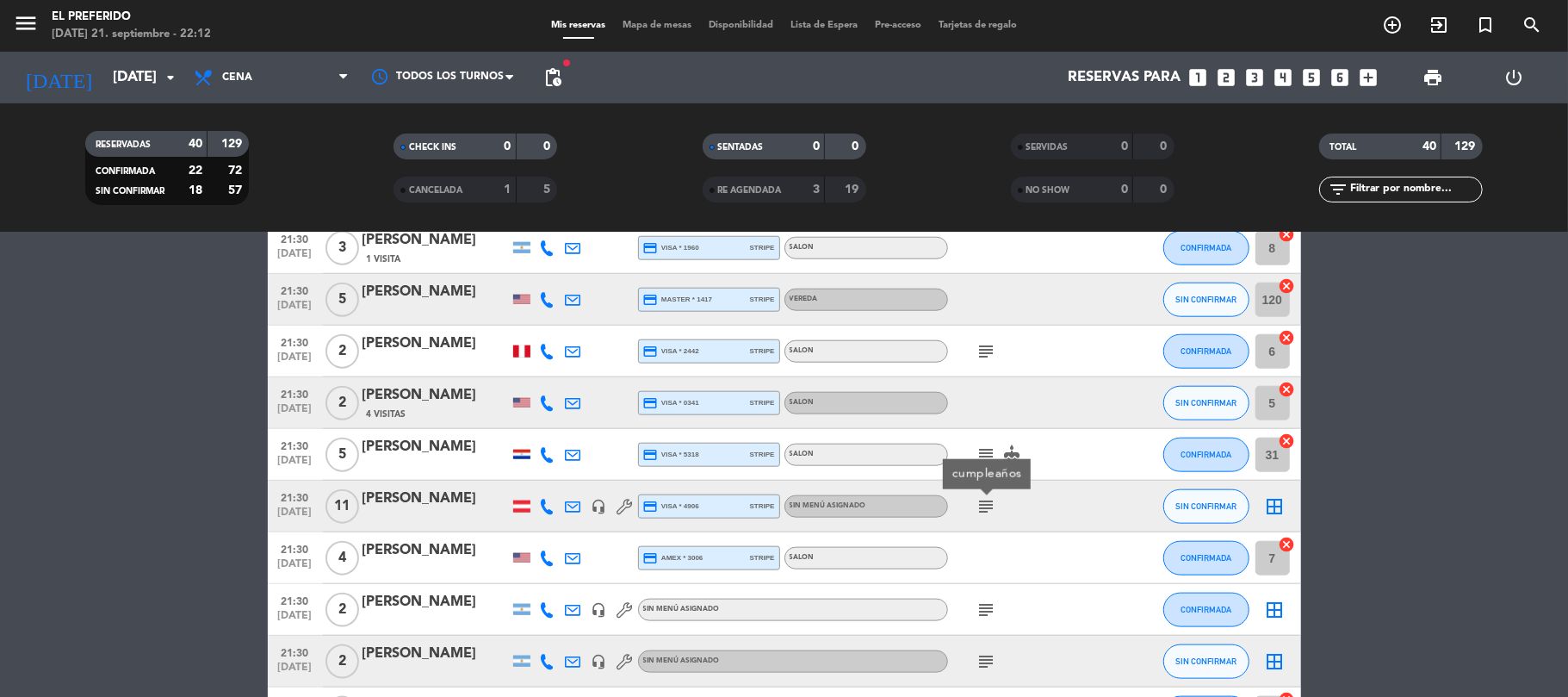
scroll to position [1493, 0]
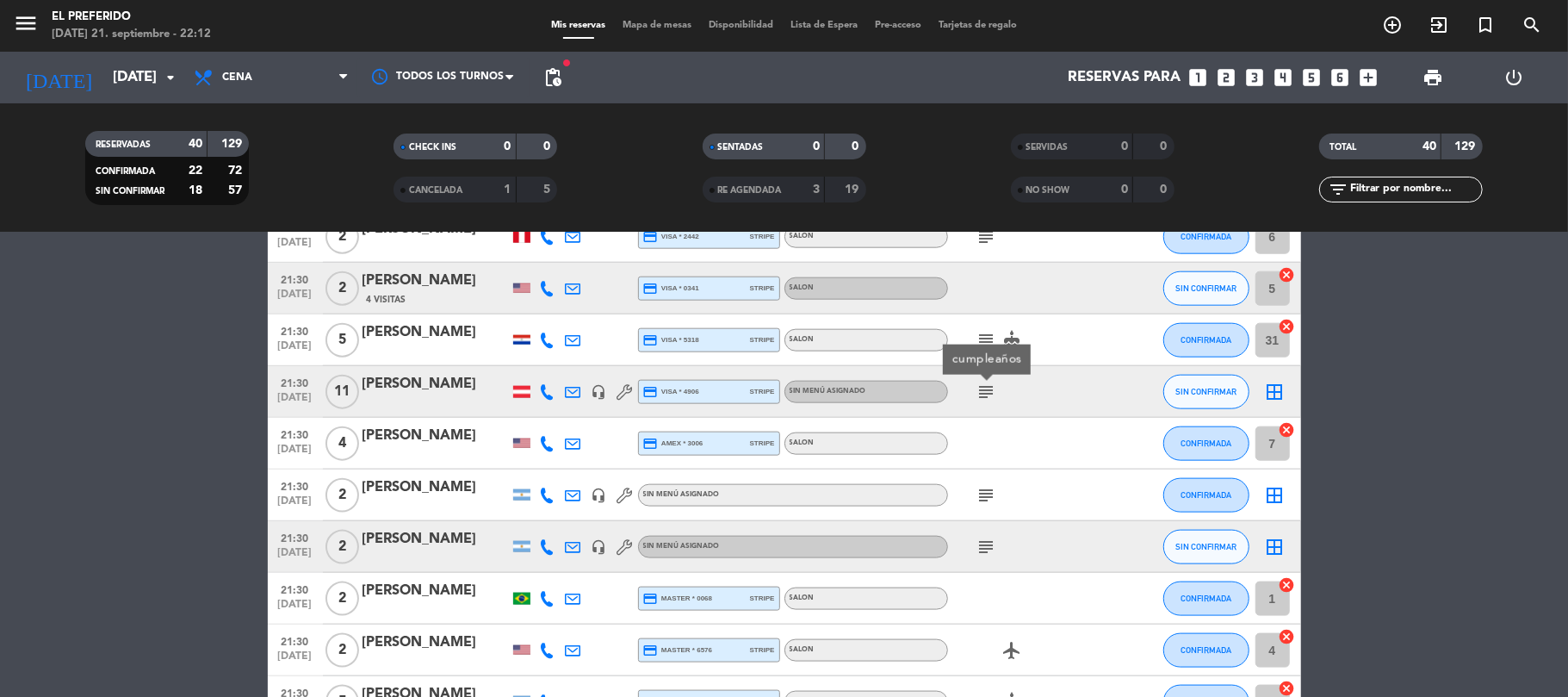
click at [989, 490] on icon "subject" at bounding box center [987, 495] width 21 height 21
click at [987, 541] on icon "subject" at bounding box center [987, 547] width 21 height 21
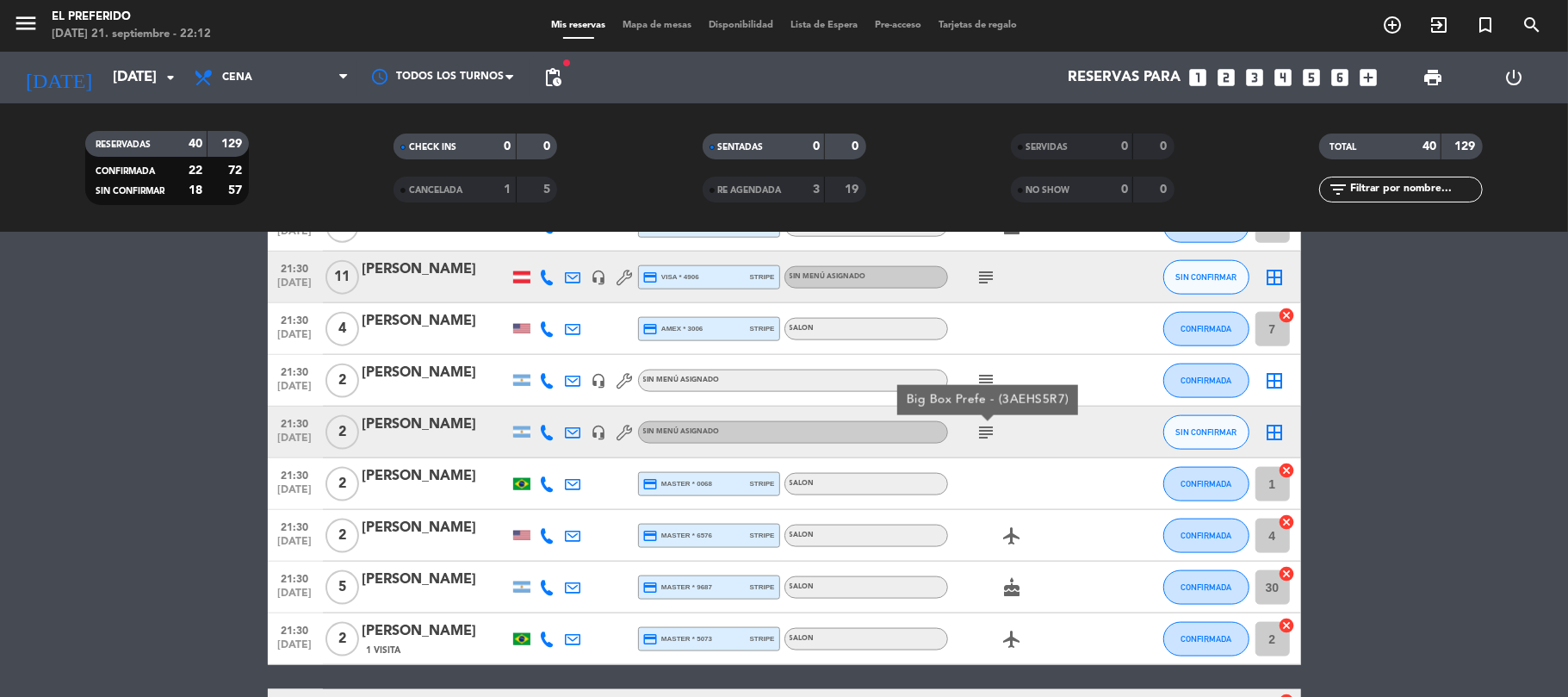
scroll to position [1723, 0]
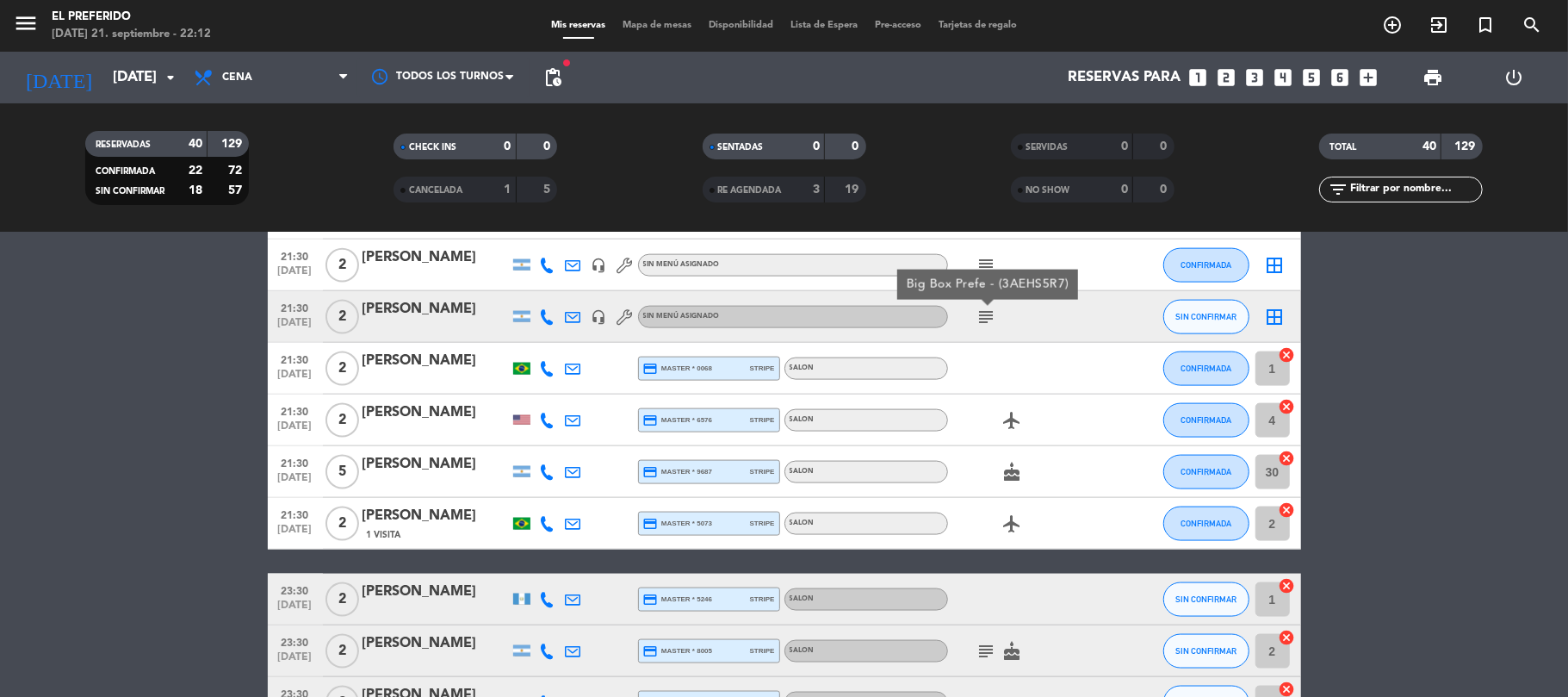
click at [983, 659] on icon "subject" at bounding box center [987, 650] width 21 height 21
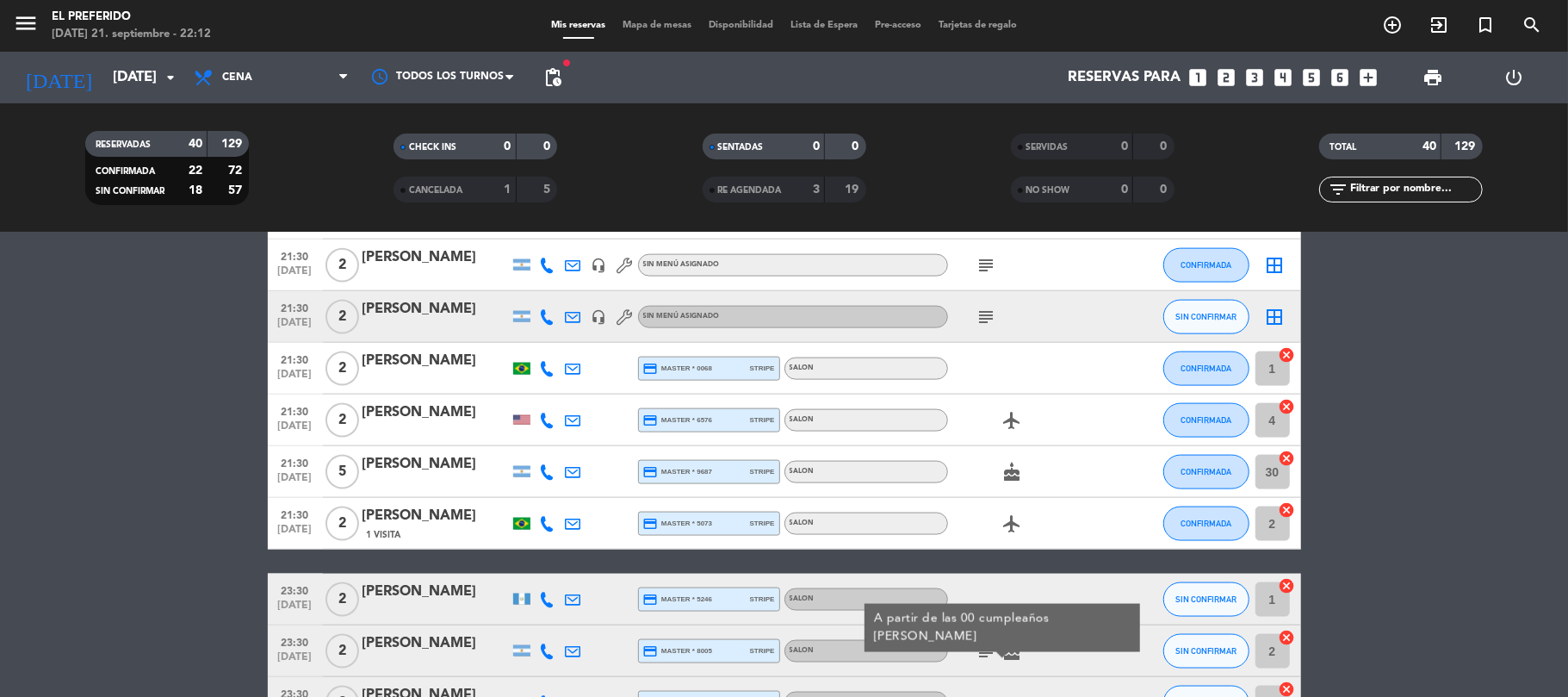
scroll to position [1838, 0]
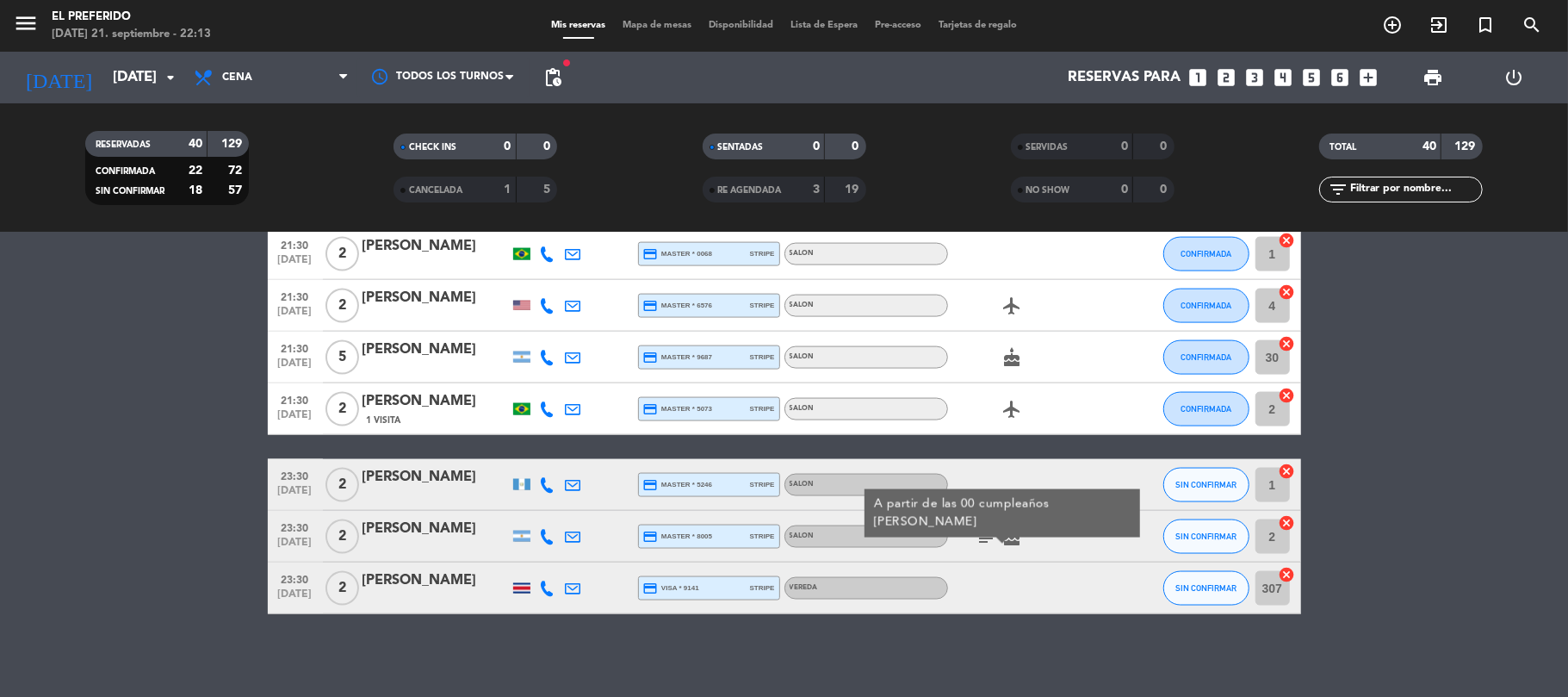
click at [1022, 647] on div "No hay notas para este servicio. Haz clic para agregar una 19:00 [DATE] 2 [PERS…" at bounding box center [784, 464] width 1568 height 464
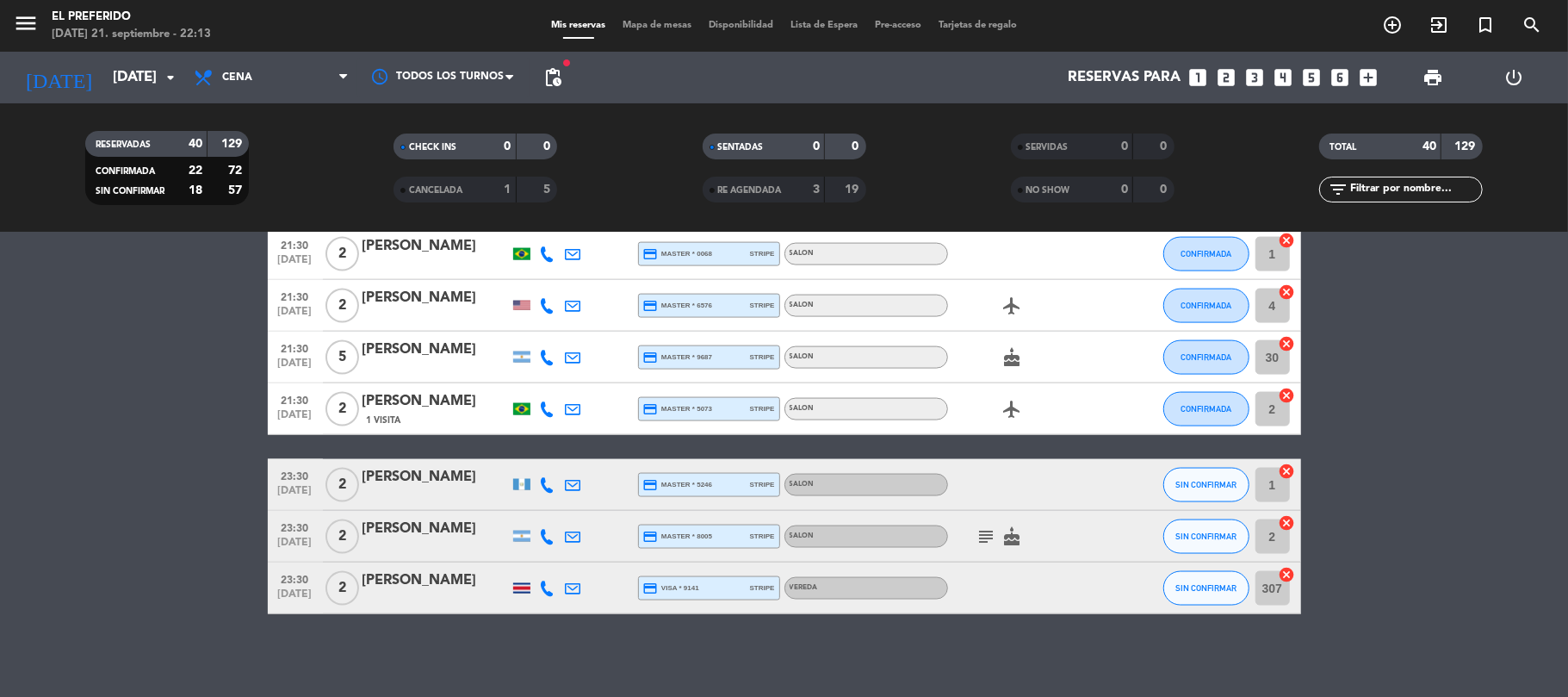
click at [984, 546] on icon "subject" at bounding box center [987, 537] width 21 height 21
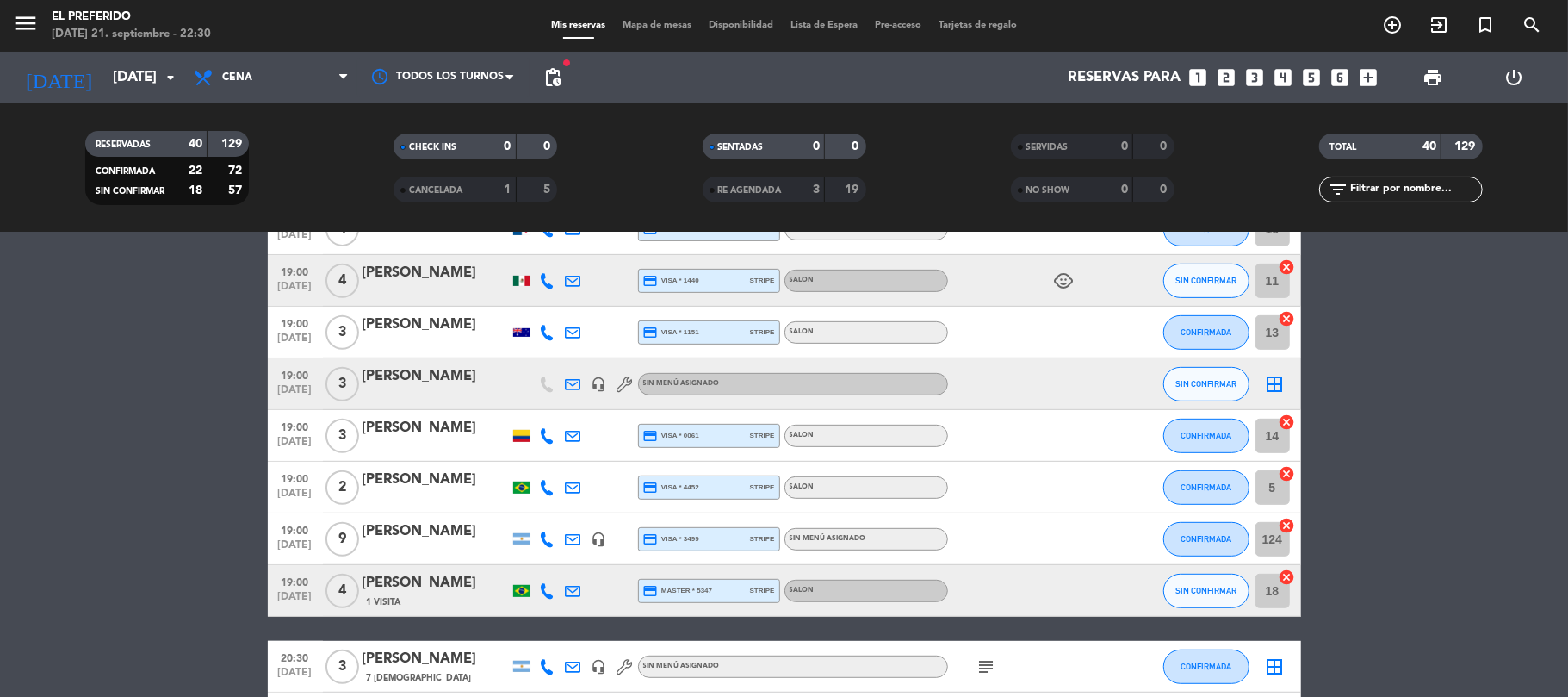
scroll to position [1034, 0]
